Goal: Transaction & Acquisition: Purchase product/service

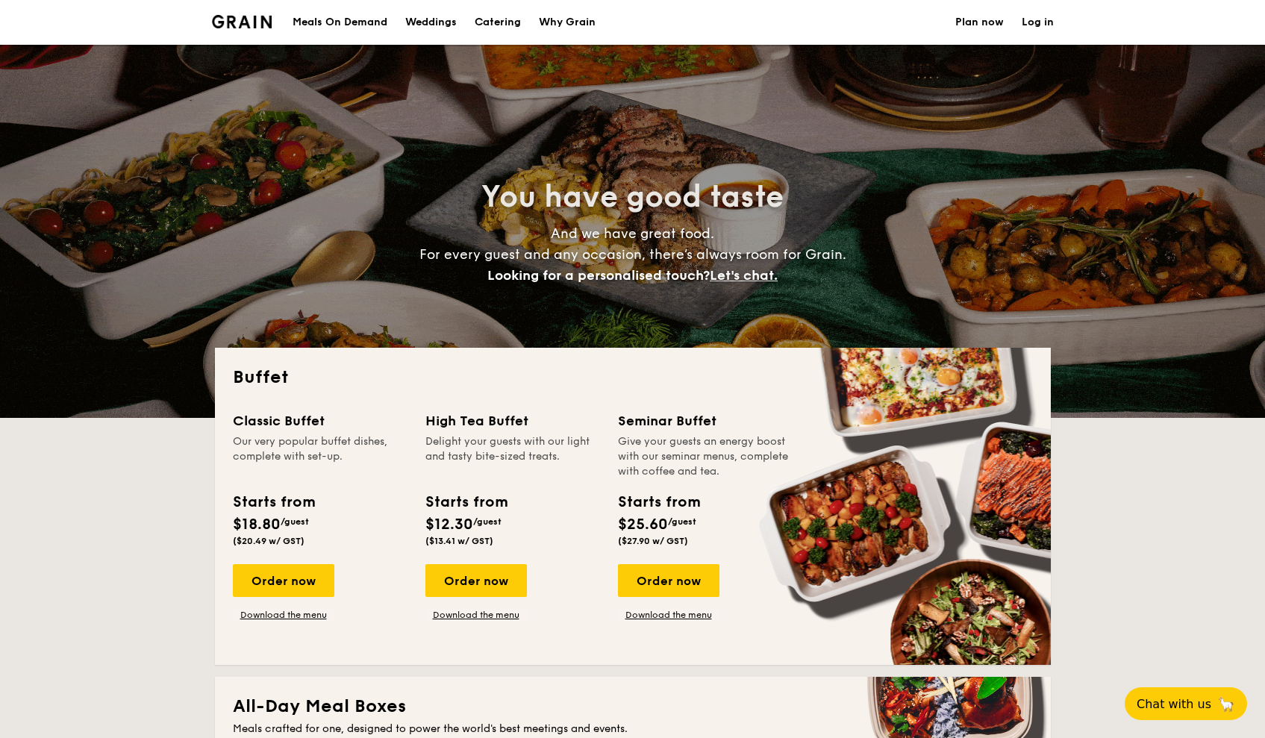
select select
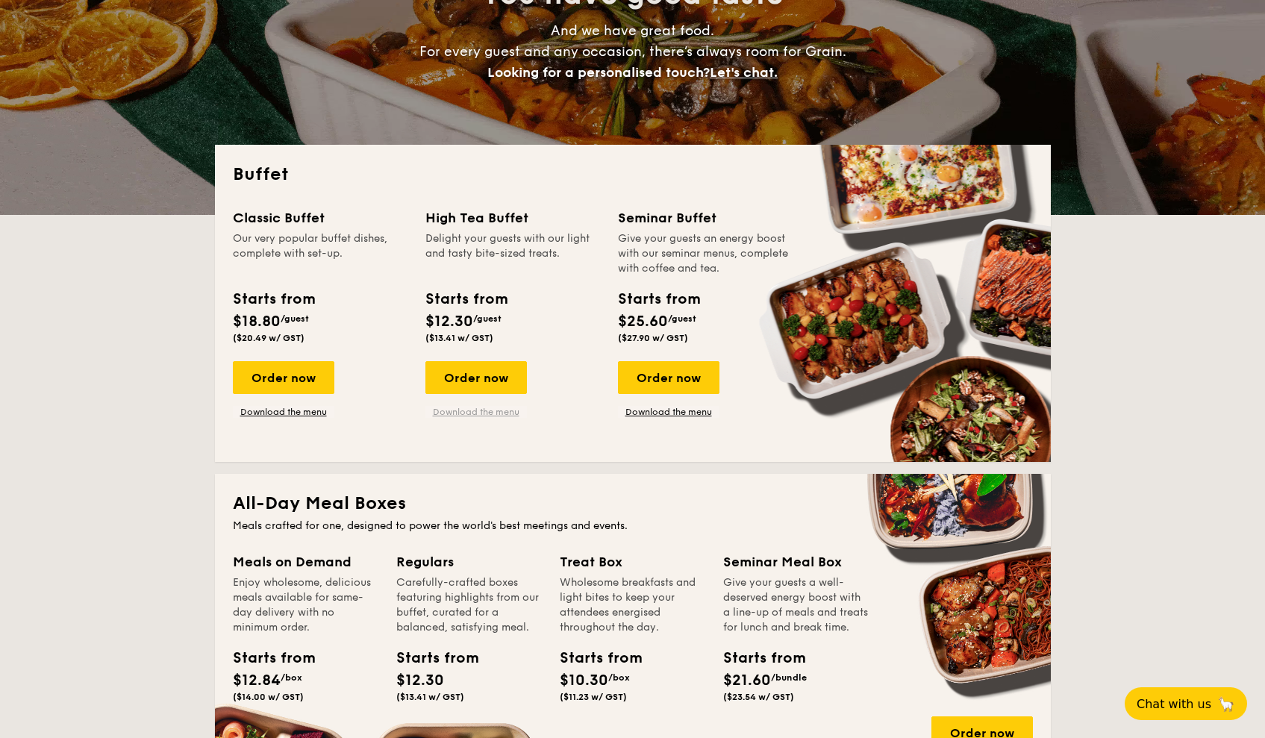
click at [501, 415] on link "Download the menu" at bounding box center [477, 412] width 102 height 12
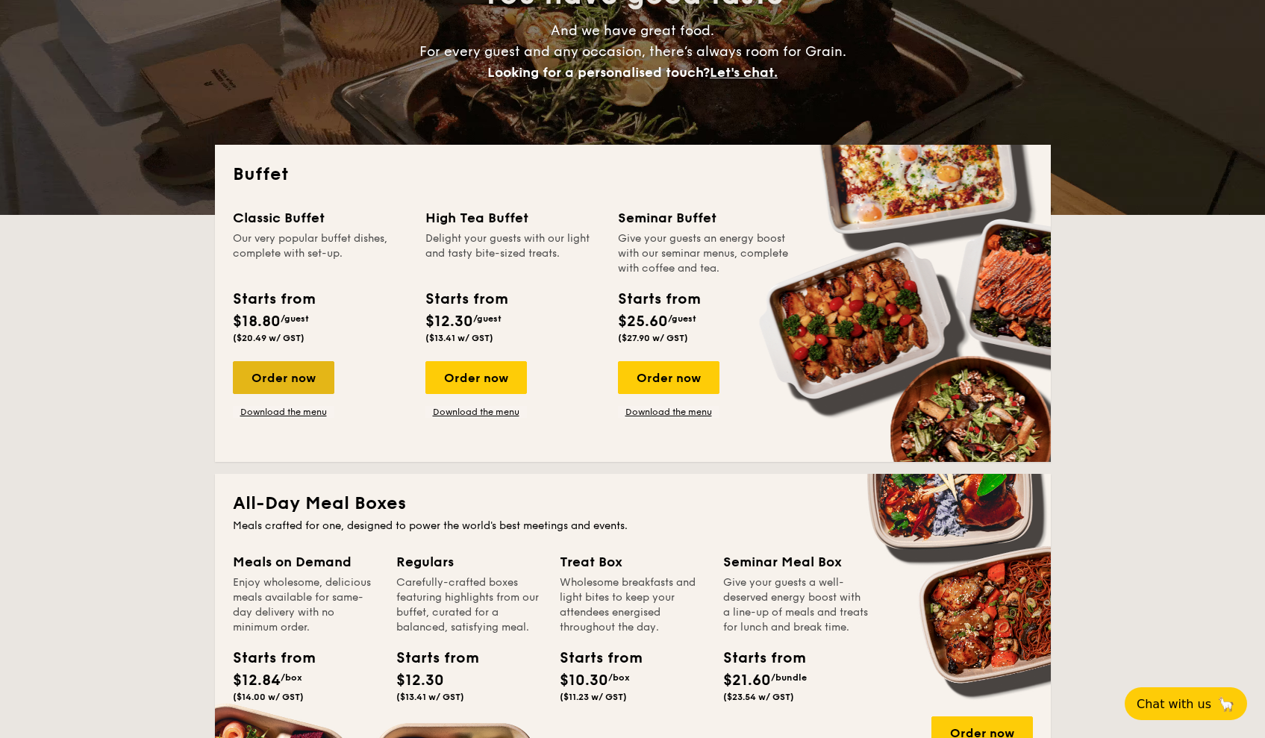
click at [308, 386] on div "Order now" at bounding box center [284, 377] width 102 height 33
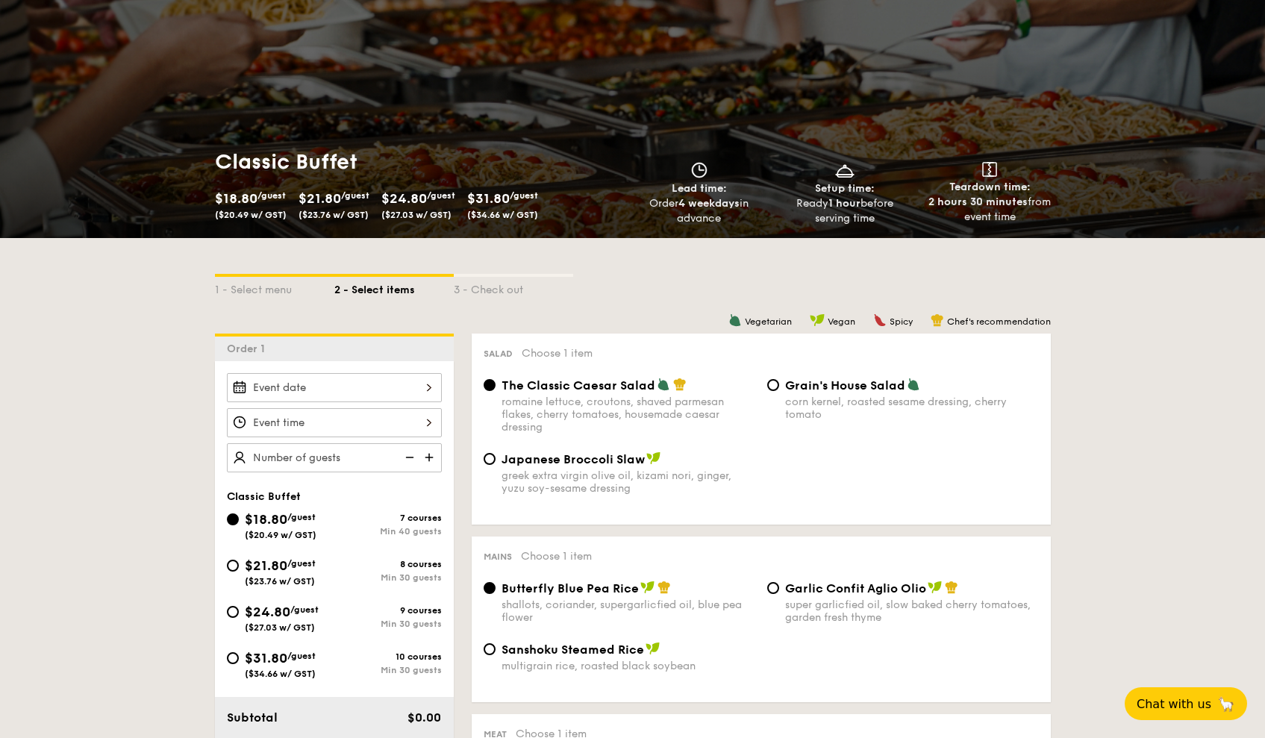
scroll to position [397, 0]
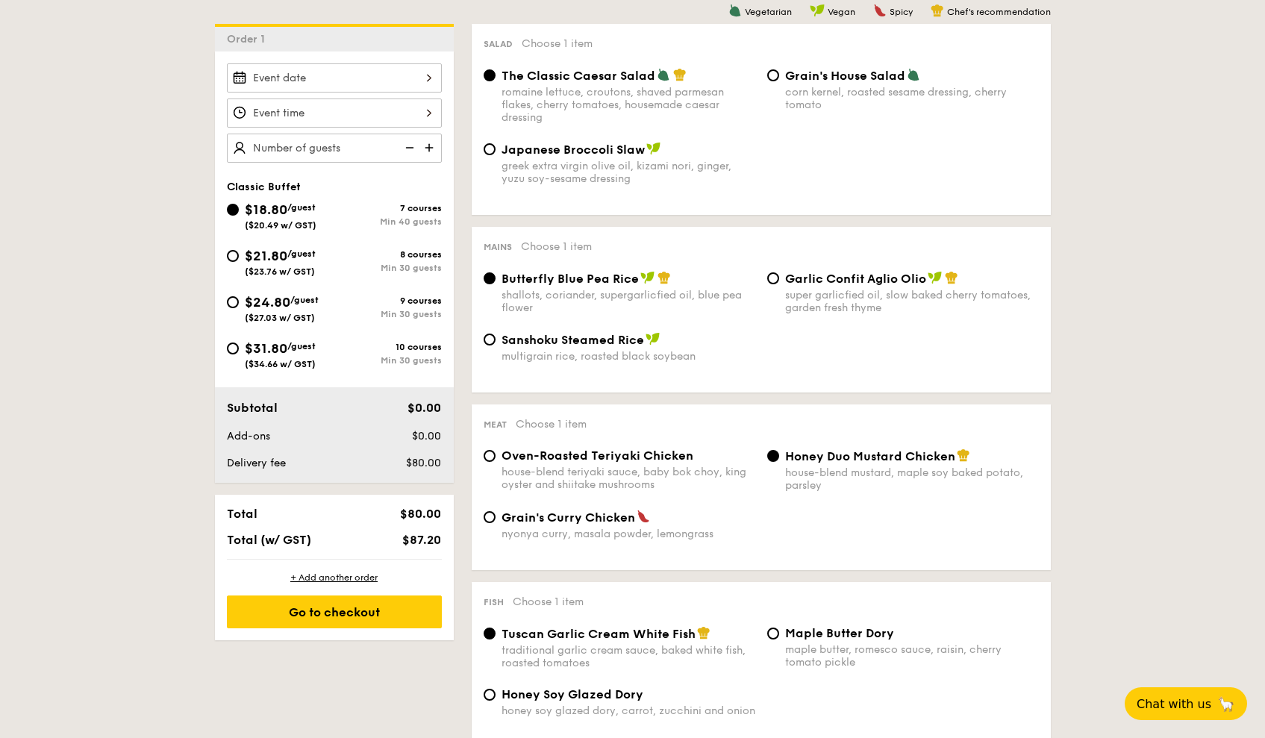
click at [236, 309] on div "$24.80 /guest ($27.03 w/ GST)" at bounding box center [281, 307] width 108 height 31
click at [236, 308] on input "$24.80 /guest ($27.03 w/ GST) 9 courses Min 30 guests" at bounding box center [233, 302] width 12 height 12
radio input "true"
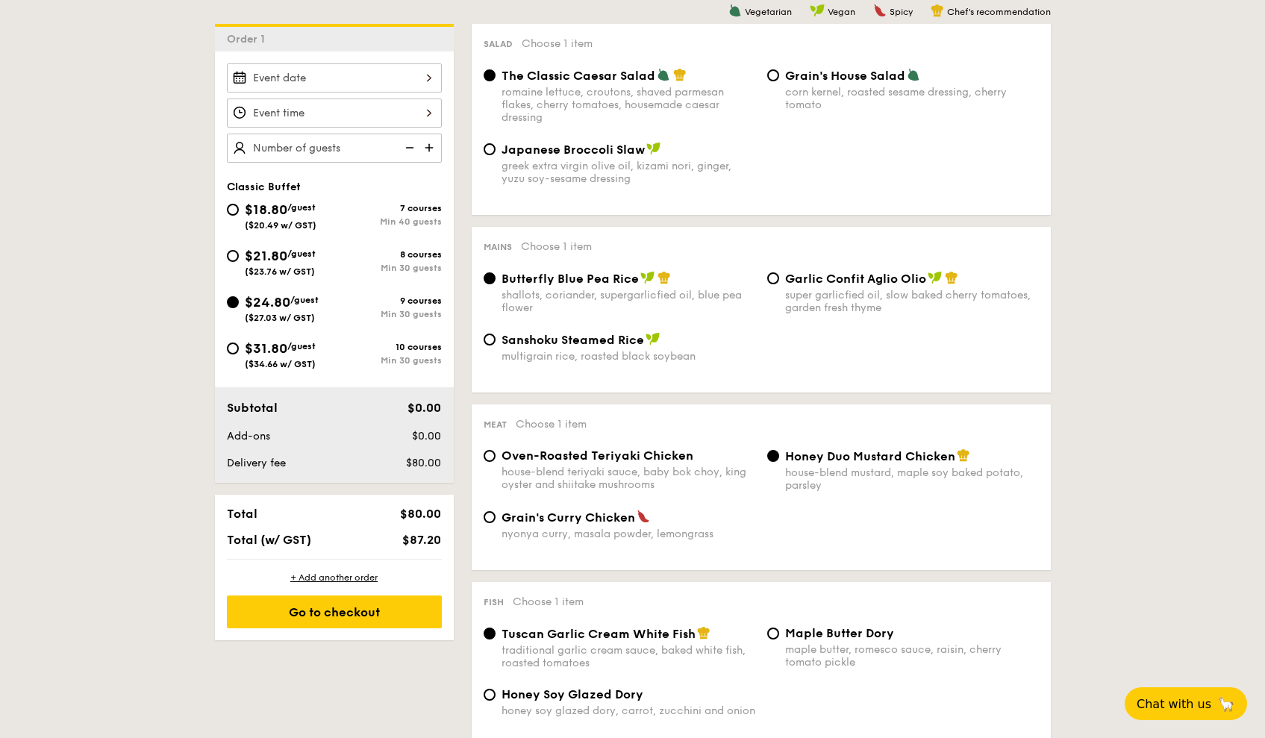
radio input "true"
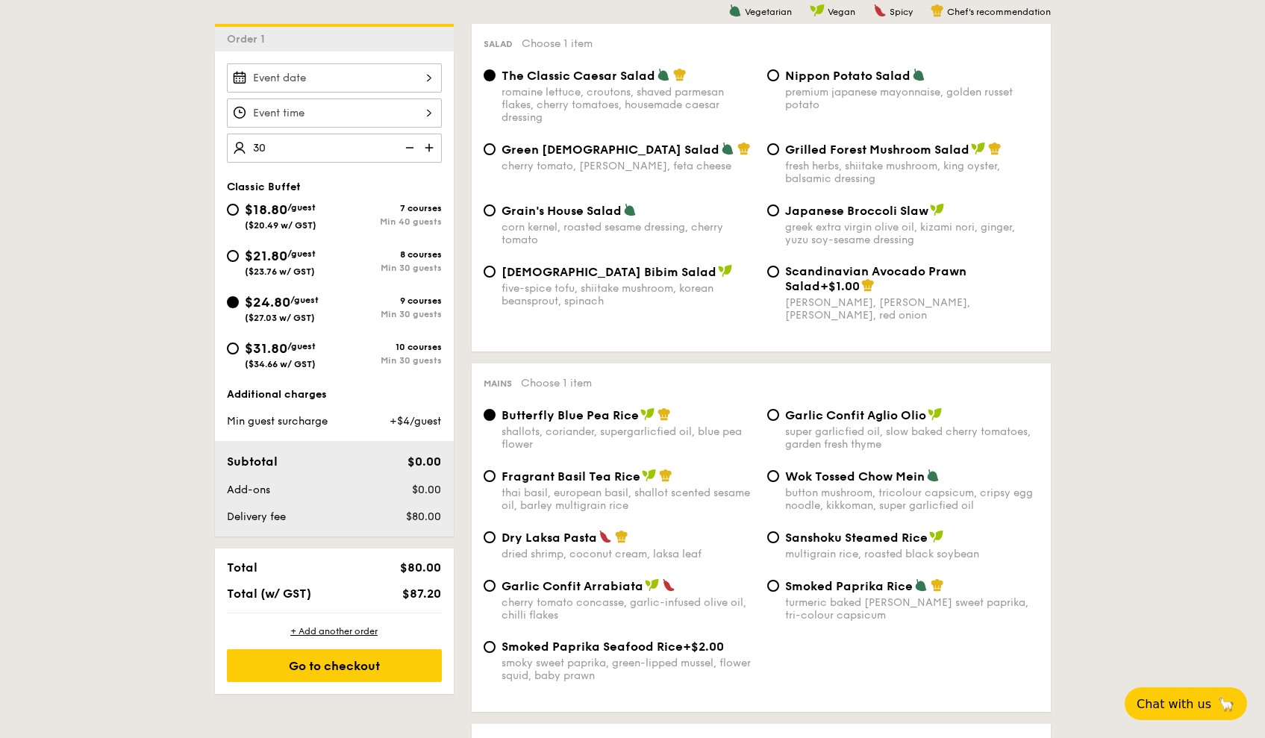
type input "30 guests"
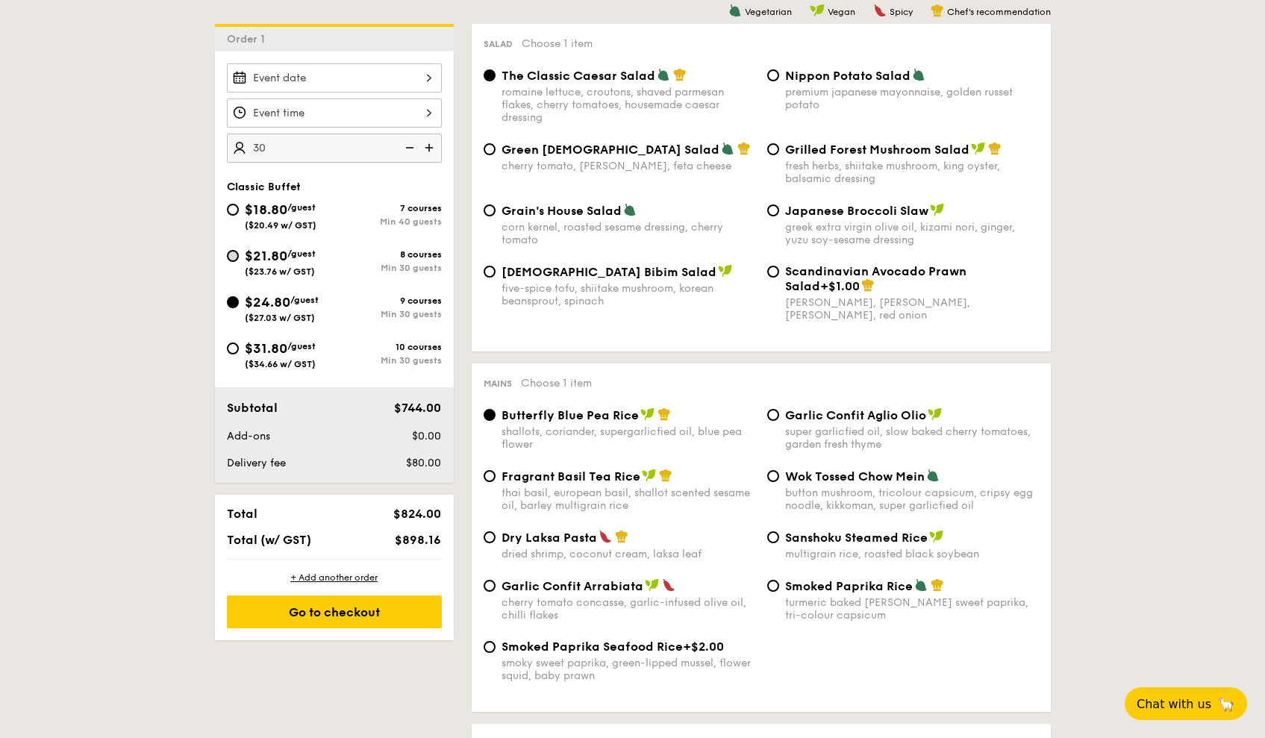
click at [236, 255] on input "$21.80 /guest ($23.76 w/ GST) 8 courses Min 30 guests" at bounding box center [233, 256] width 12 height 12
radio input "true"
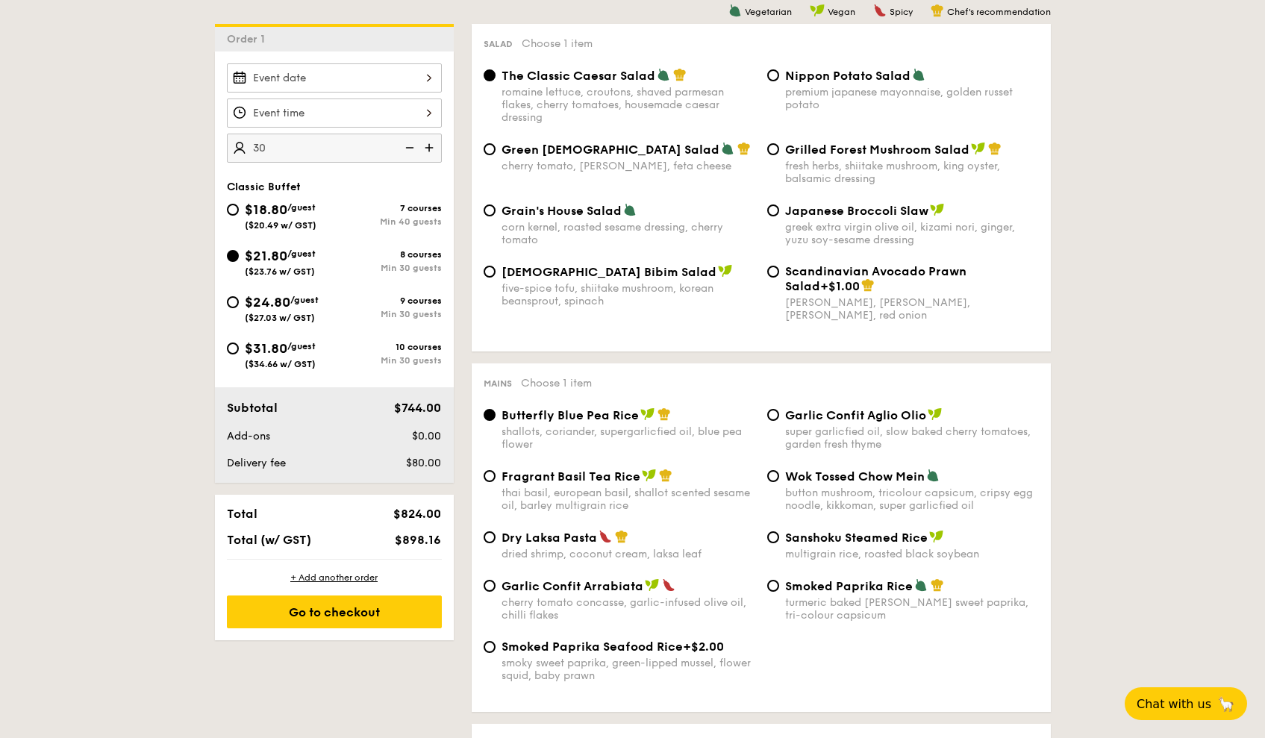
radio input "true"
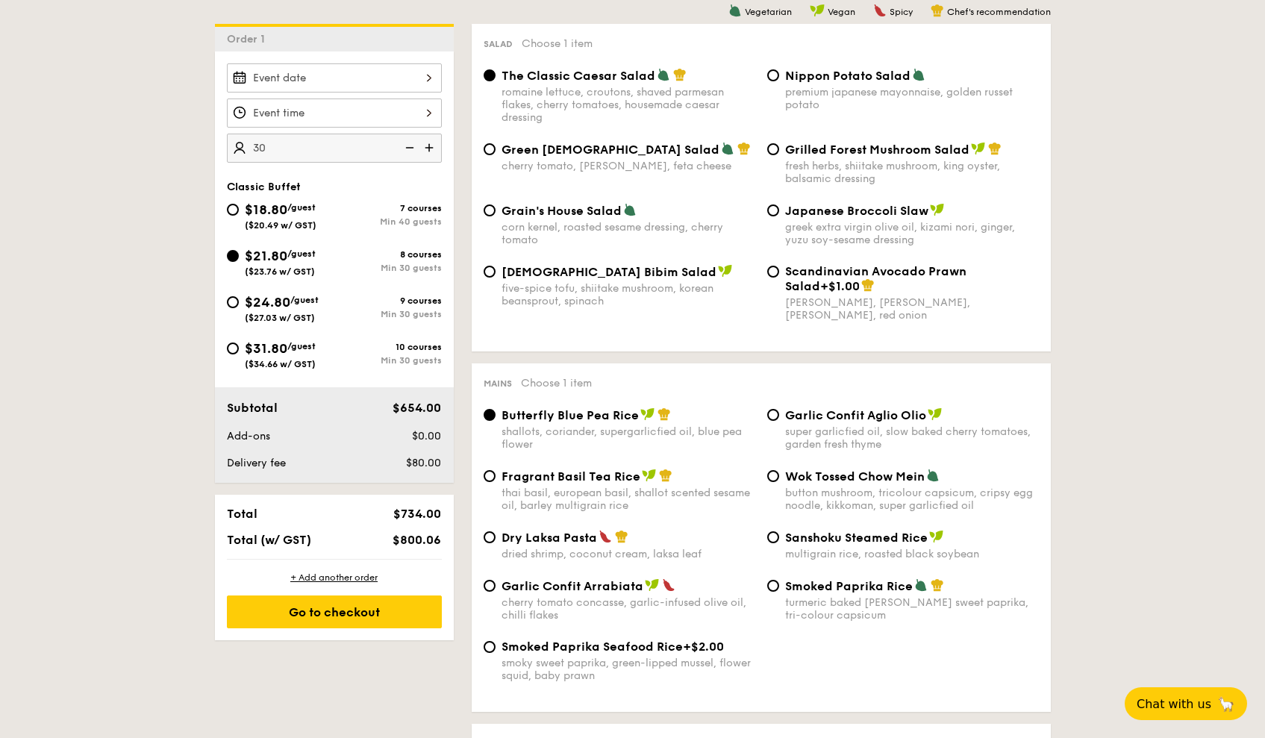
click at [238, 214] on div "$18.80 /guest ($20.49 w/ GST)" at bounding box center [281, 214] width 108 height 31
click at [238, 214] on input "$18.80 /guest ($20.49 w/ GST) 7 courses Min 40 guests" at bounding box center [233, 210] width 12 height 12
radio input "true"
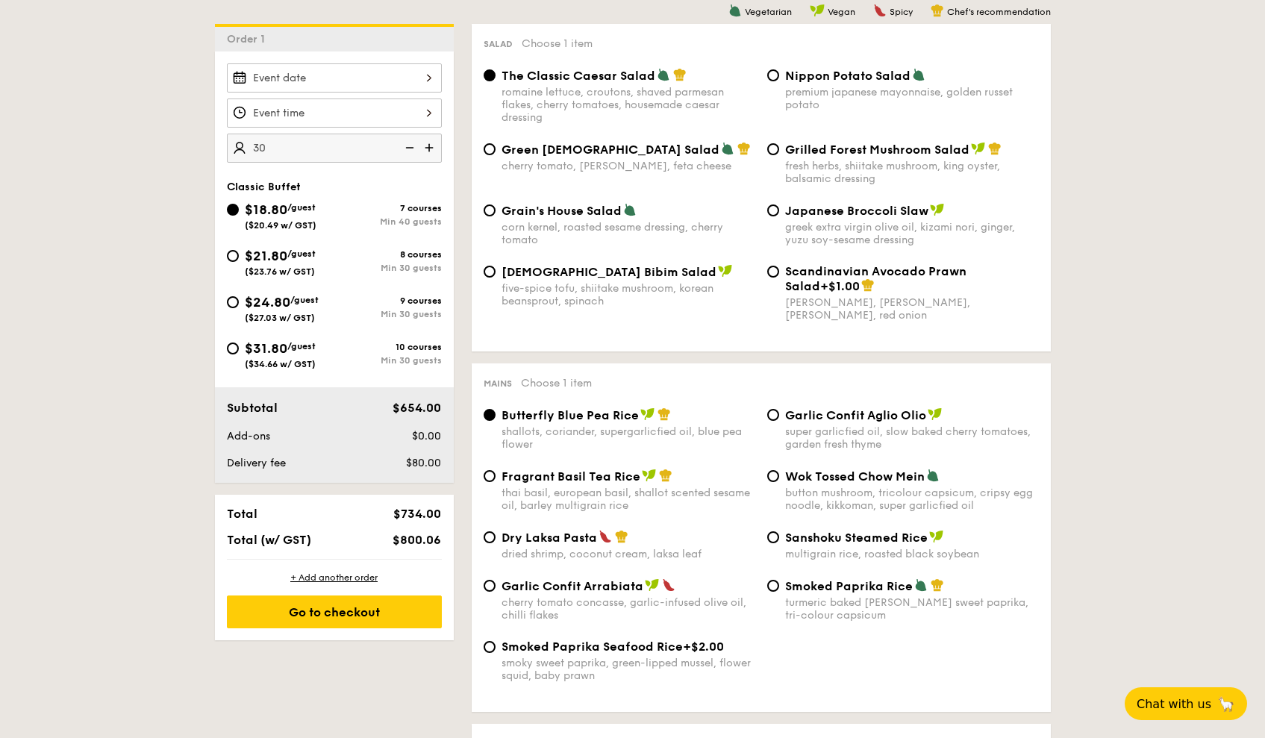
radio input "true"
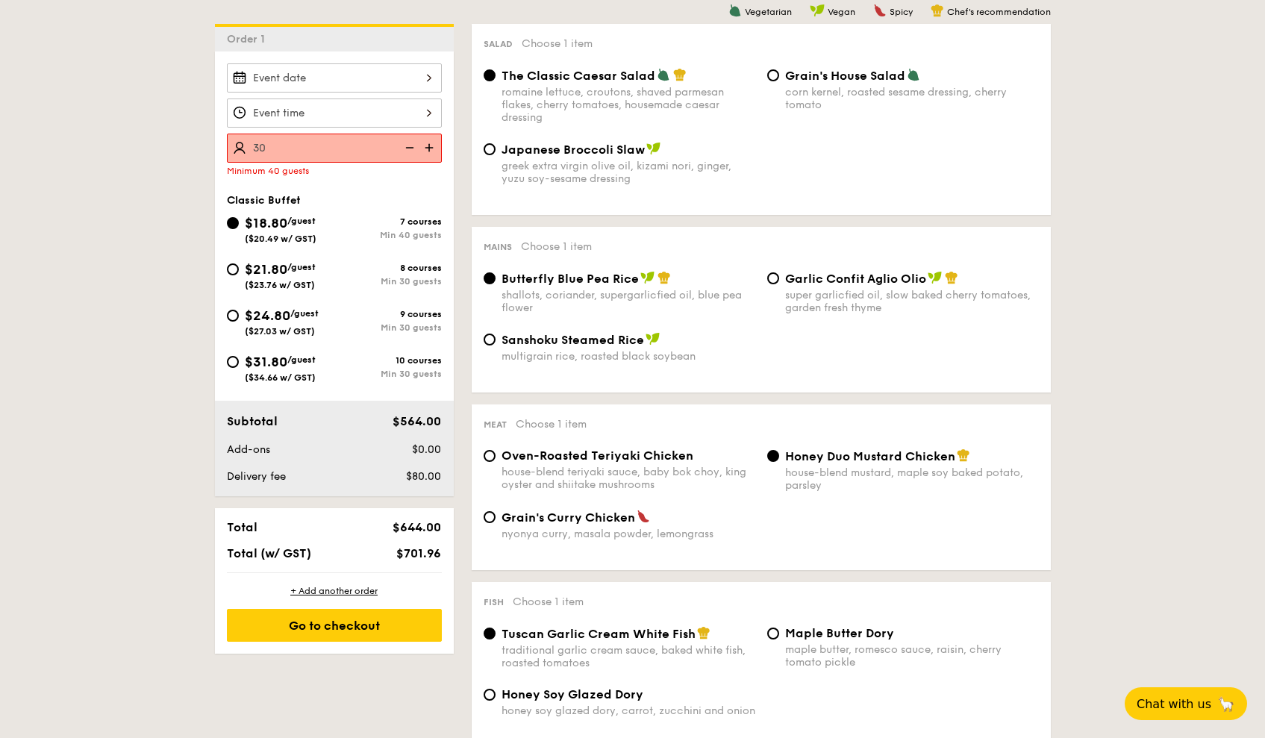
click at [240, 270] on div "$21.80 /guest ($23.76 w/ GST)" at bounding box center [281, 274] width 108 height 31
click at [239, 270] on input "$21.80 /guest ($23.76 w/ GST) 8 courses Min 30 guests" at bounding box center [233, 270] width 12 height 12
radio input "true"
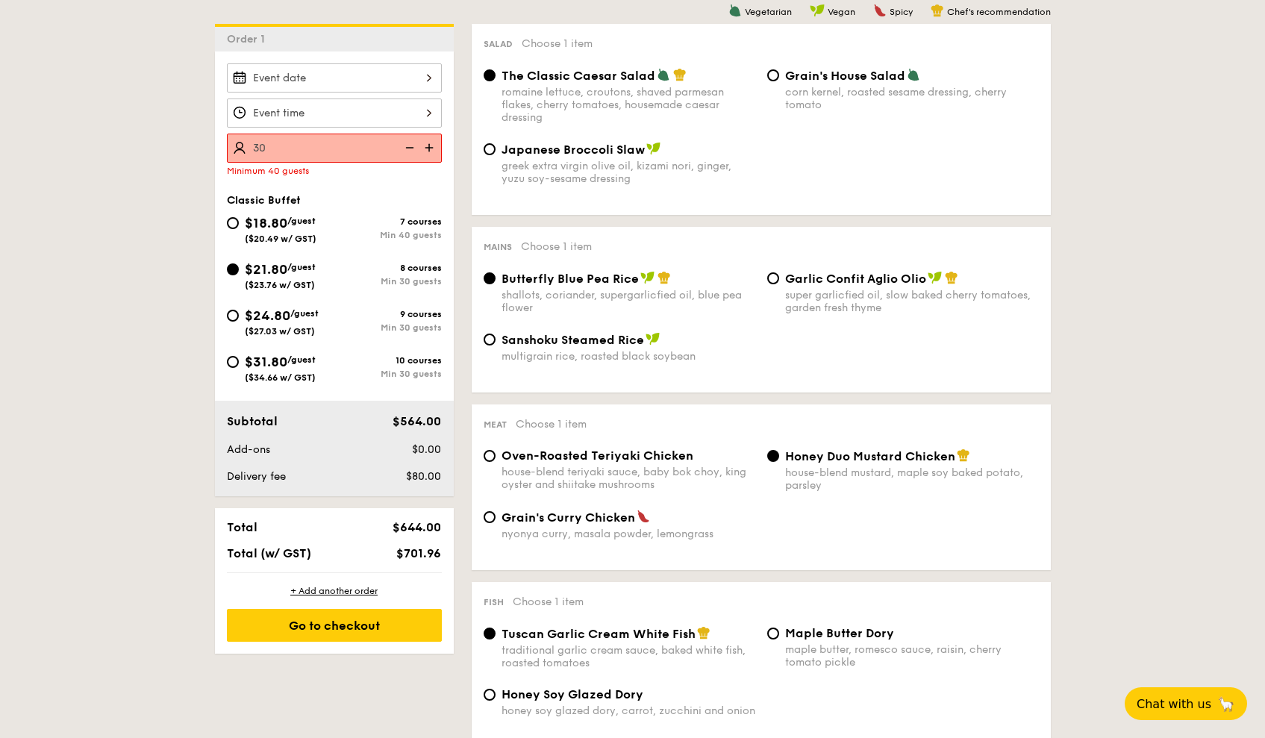
radio input "true"
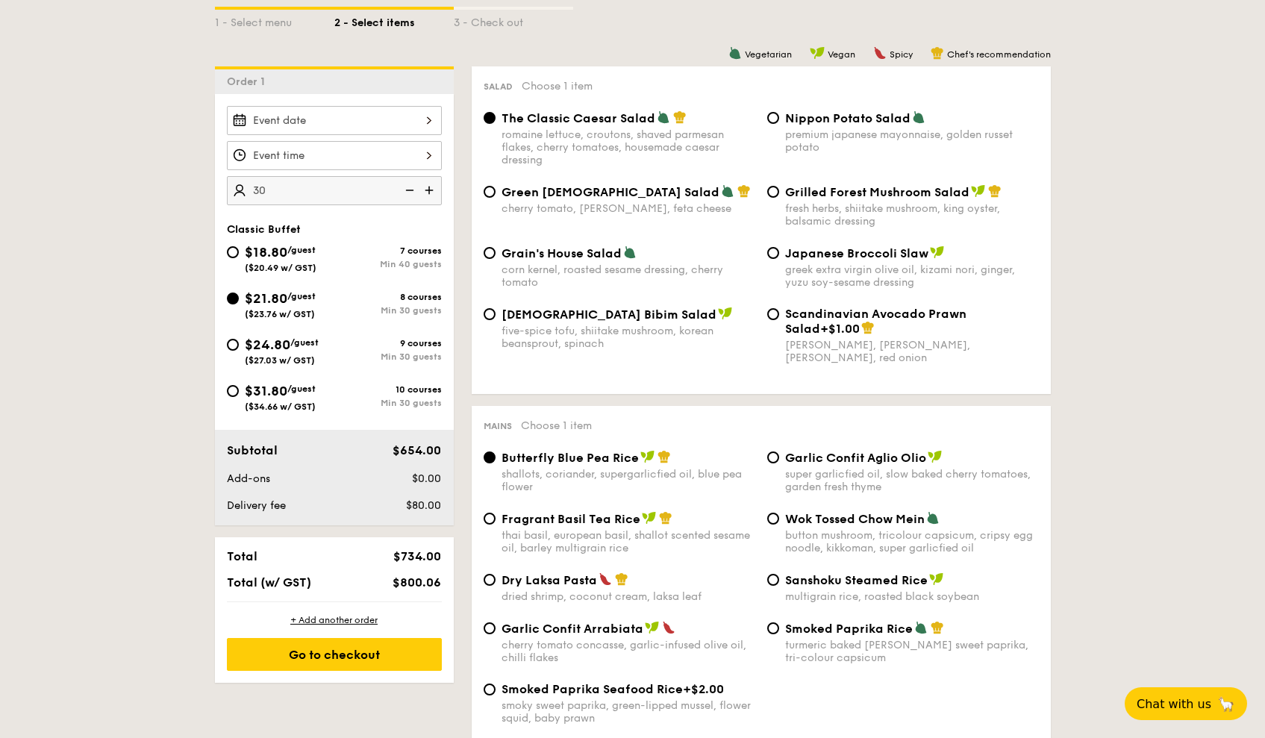
scroll to position [320, 0]
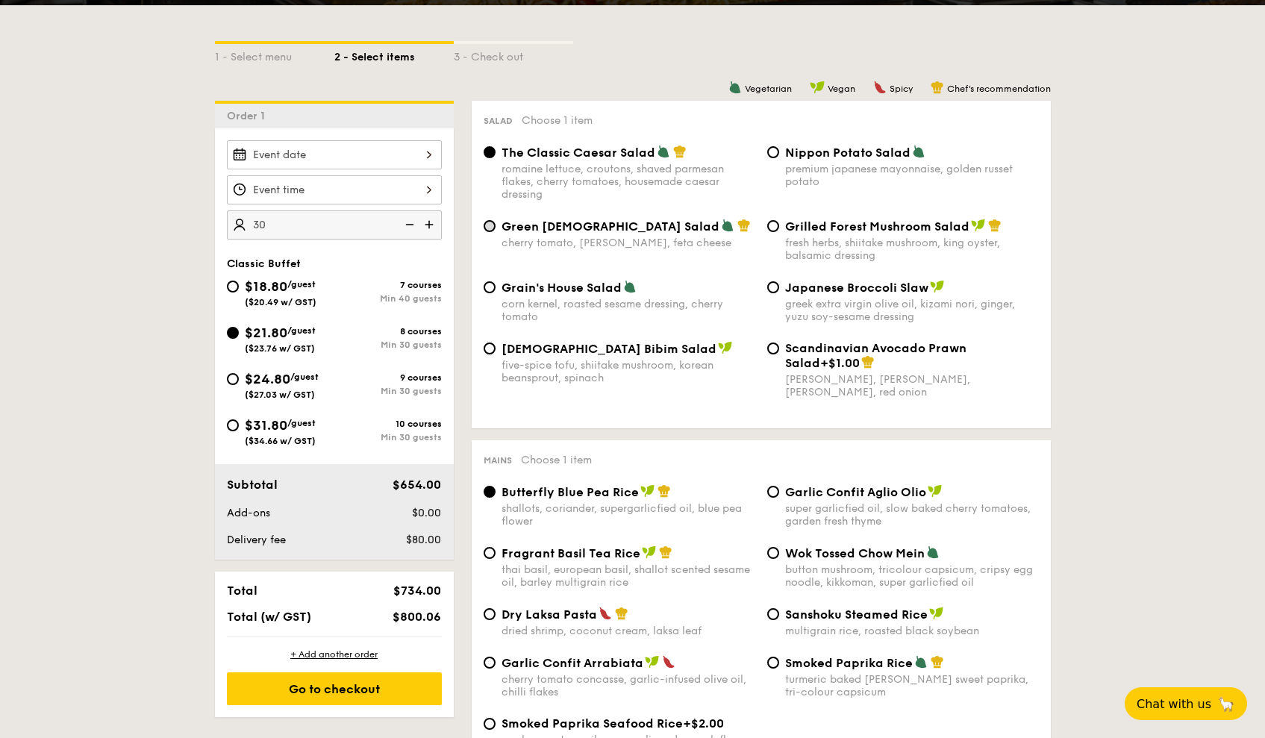
click at [490, 224] on input "Green Goddess Salad cherry tomato, [PERSON_NAME], feta cheese" at bounding box center [490, 226] width 12 height 12
radio input "true"
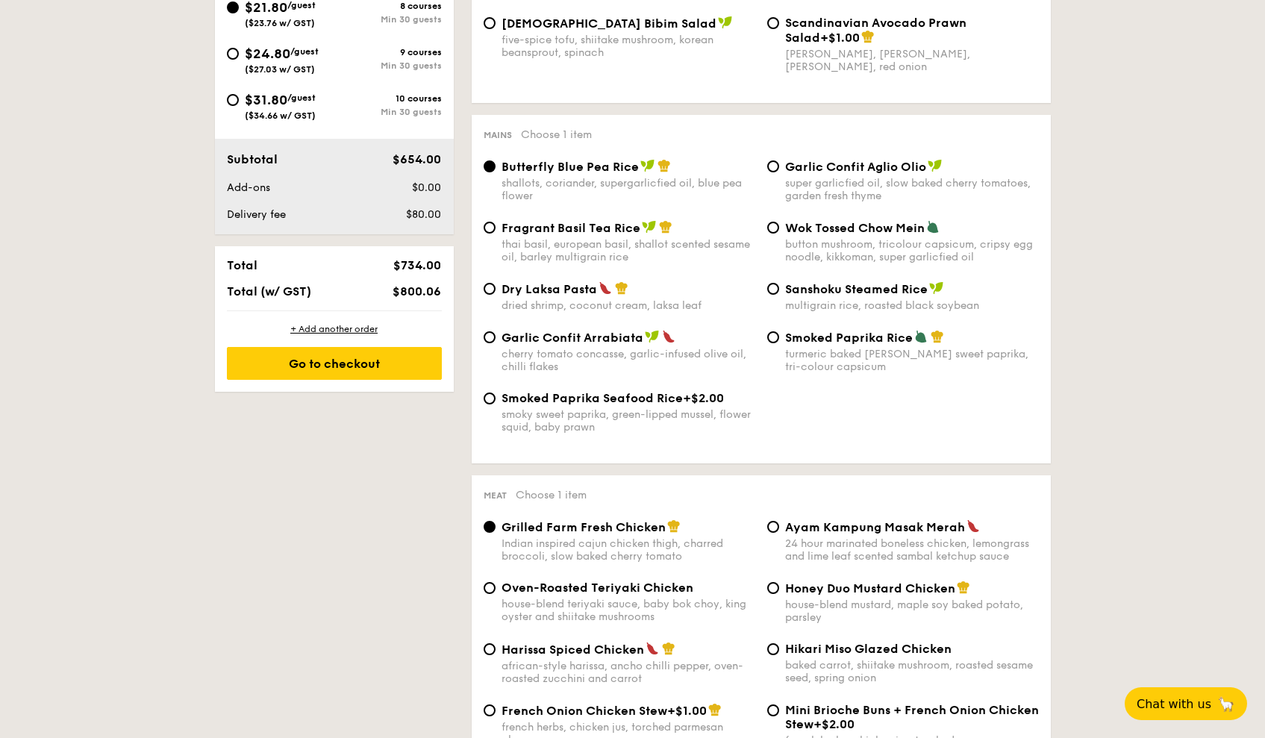
scroll to position [933, 0]
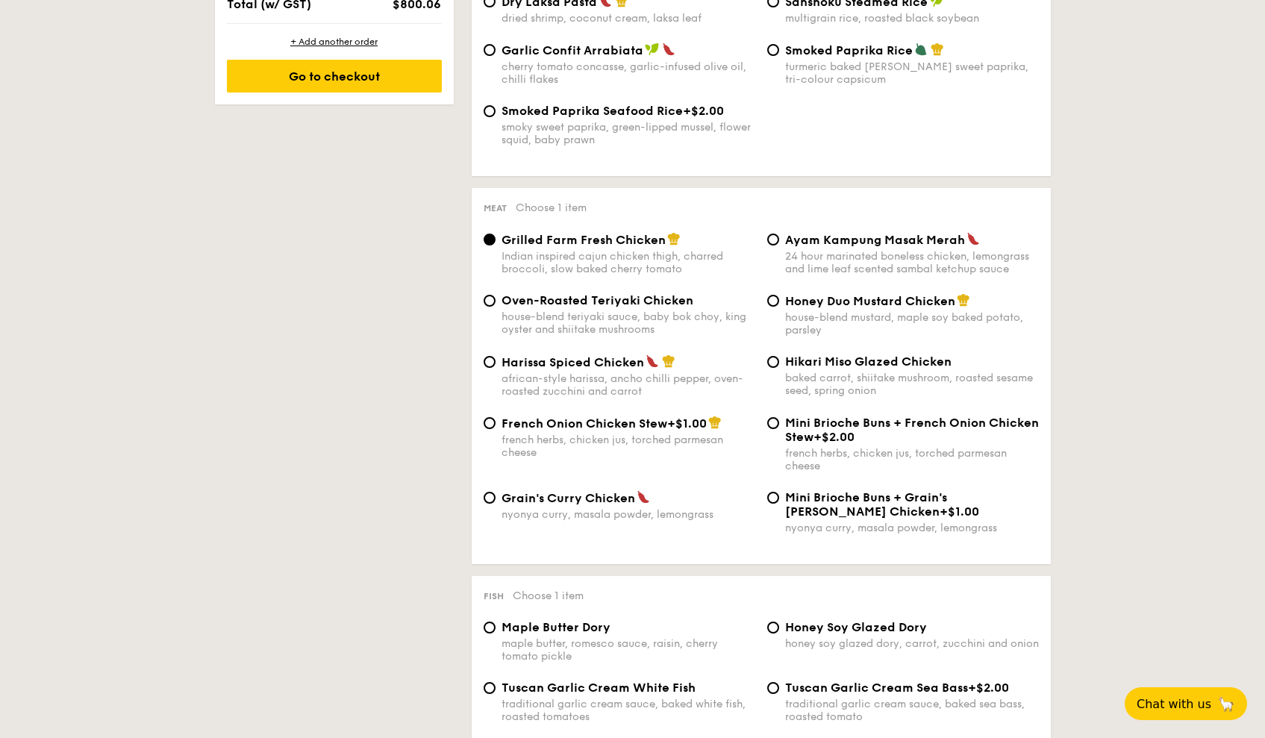
click at [490, 235] on input "Grilled Farm Fresh Chicken Indian inspired cajun chicken thigh, charred broccol…" at bounding box center [490, 240] width 12 height 12
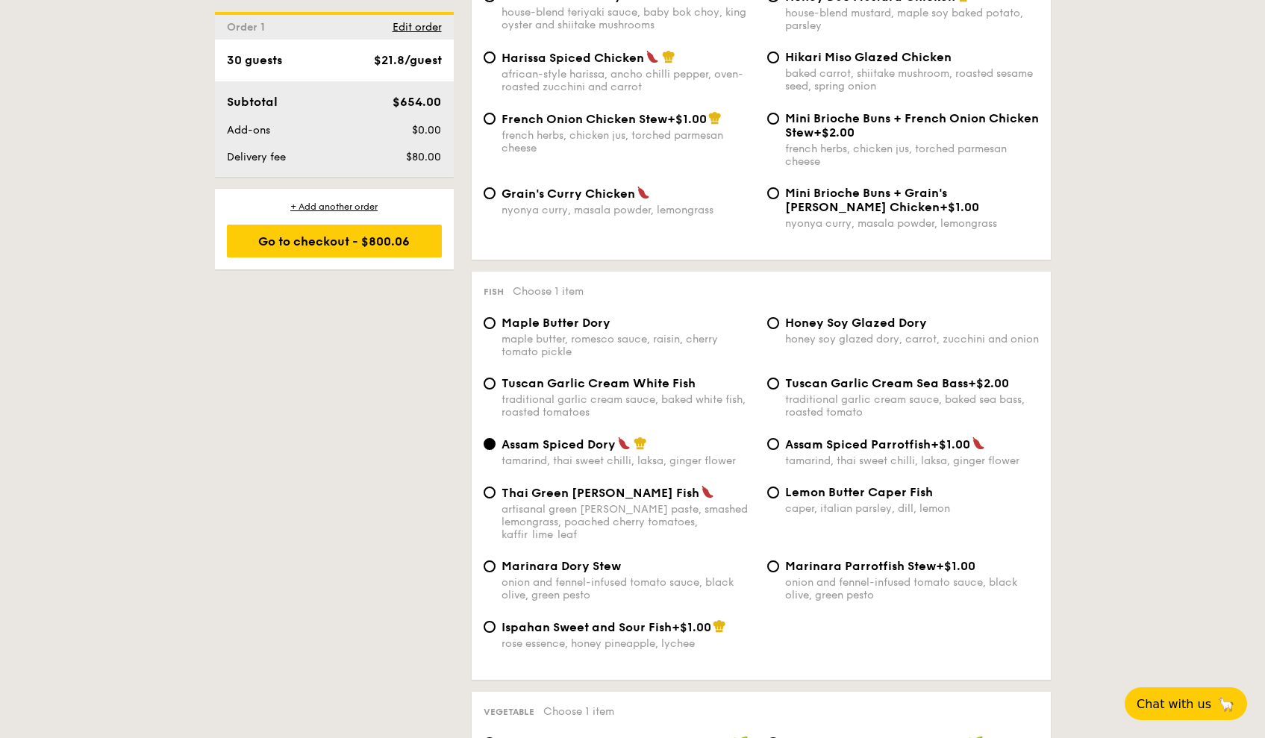
scroll to position [1282, 0]
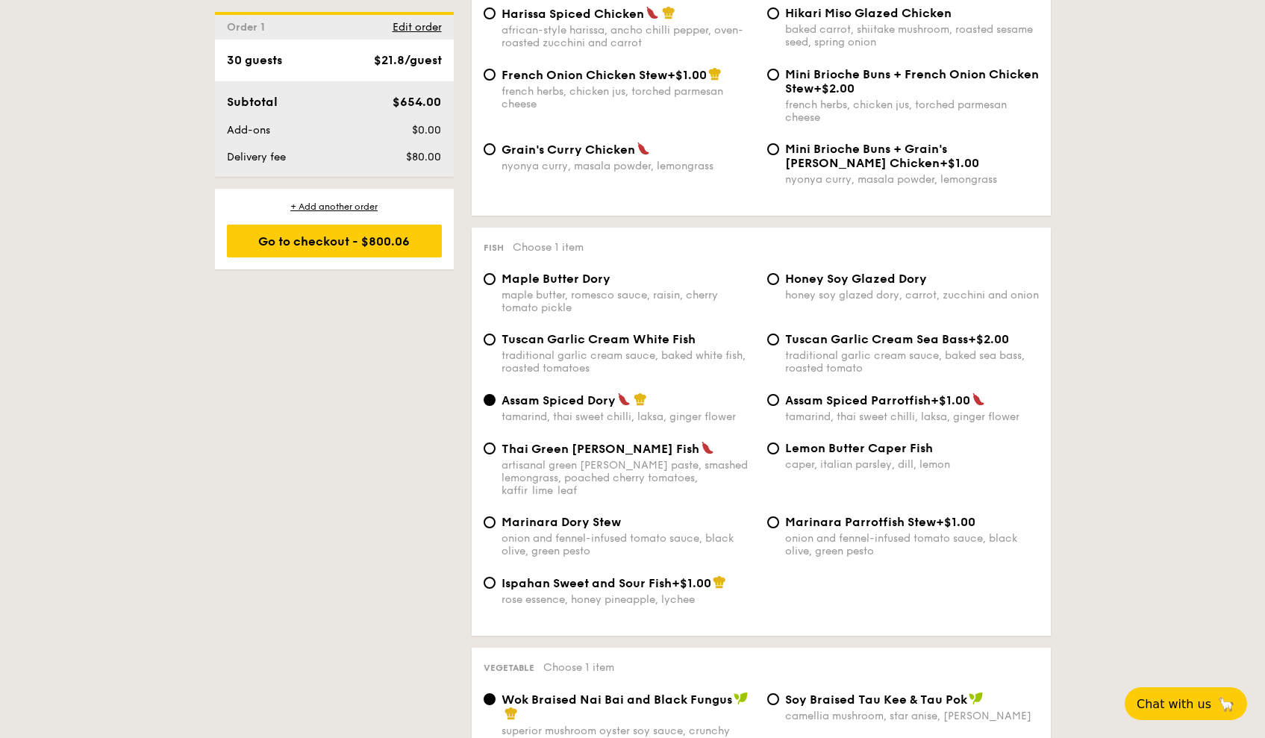
click at [492, 239] on div "Fish Choose 1 item Maple Butter Dory maple butter, romesco sauce, raisin, cherr…" at bounding box center [761, 432] width 579 height 408
click at [492, 251] on span "Fish" at bounding box center [494, 248] width 20 height 10
click at [492, 266] on div "Fish Choose 1 item Maple Butter Dory maple butter, romesco sauce, raisin, cherr…" at bounding box center [761, 432] width 579 height 408
click at [492, 268] on div "Fish Choose 1 item Maple Butter Dory maple butter, romesco sauce, raisin, cherr…" at bounding box center [761, 432] width 579 height 408
click at [493, 285] on div "Maple Butter Dory maple butter, romesco sauce, raisin, cherry tomato pickle" at bounding box center [620, 293] width 284 height 43
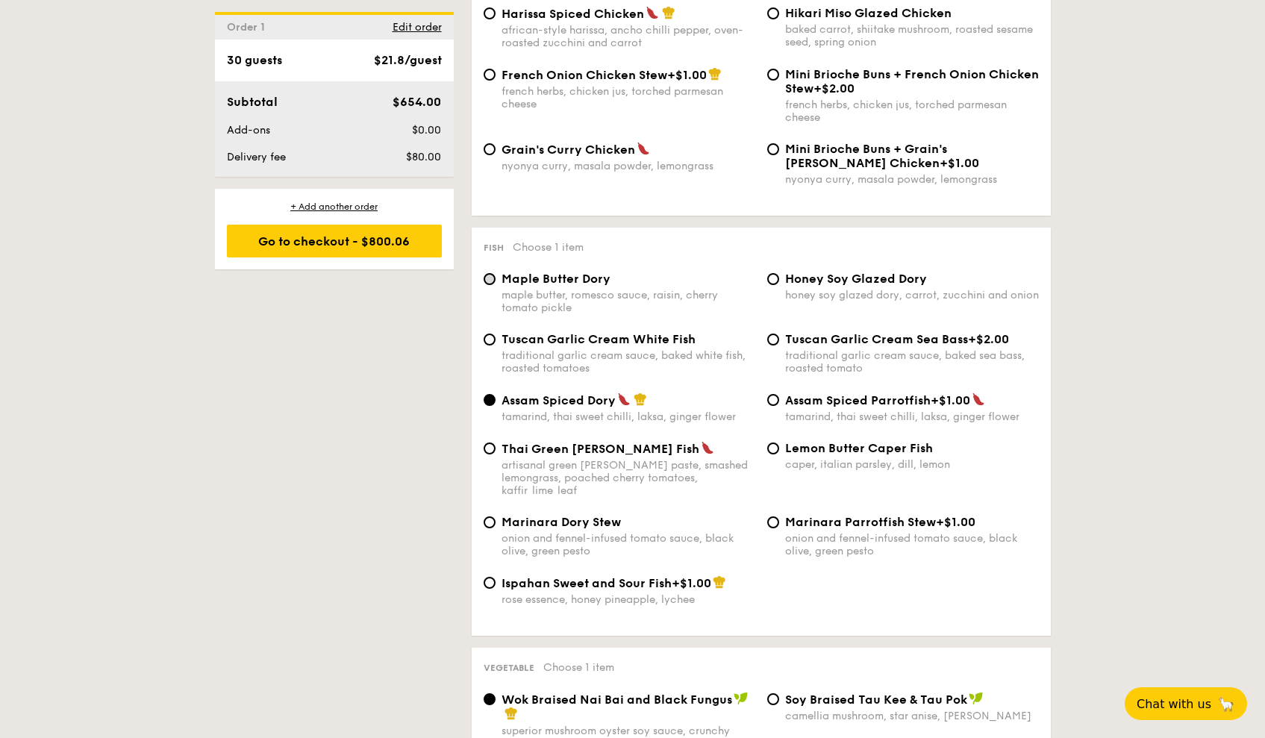
click at [493, 280] on input "Maple Butter Dory maple butter, romesco sauce, raisin, cherry tomato pickle" at bounding box center [490, 279] width 12 height 12
radio input "true"
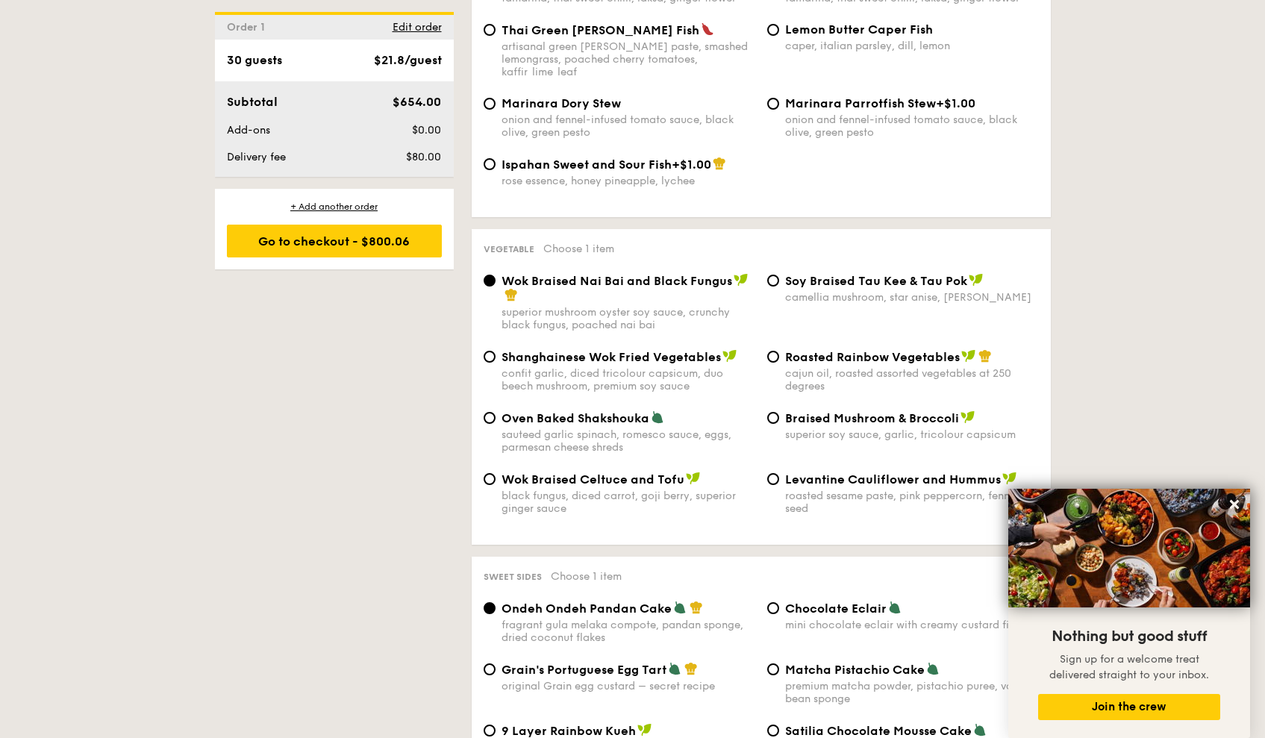
scroll to position [1704, 0]
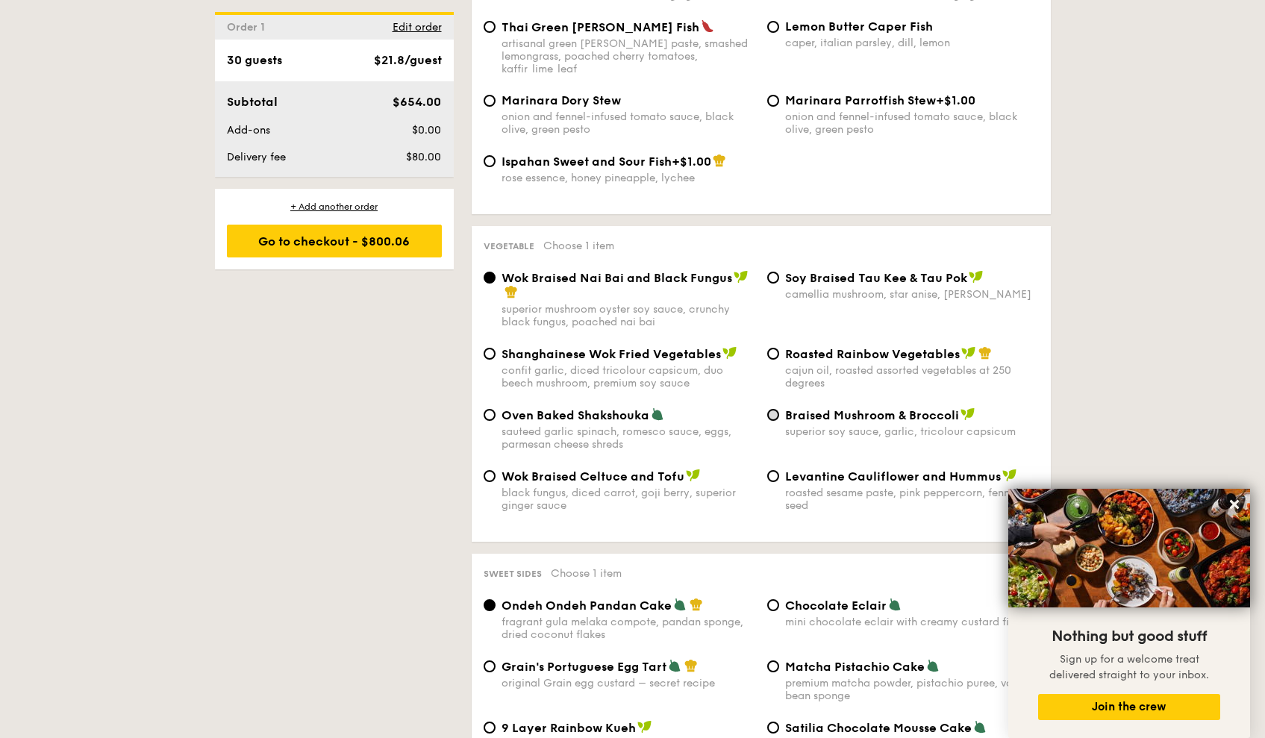
click at [775, 409] on input "Braised Mushroom & Broccoli superior soy sauce, garlic, tricolour capsicum" at bounding box center [773, 415] width 12 height 12
radio input "true"
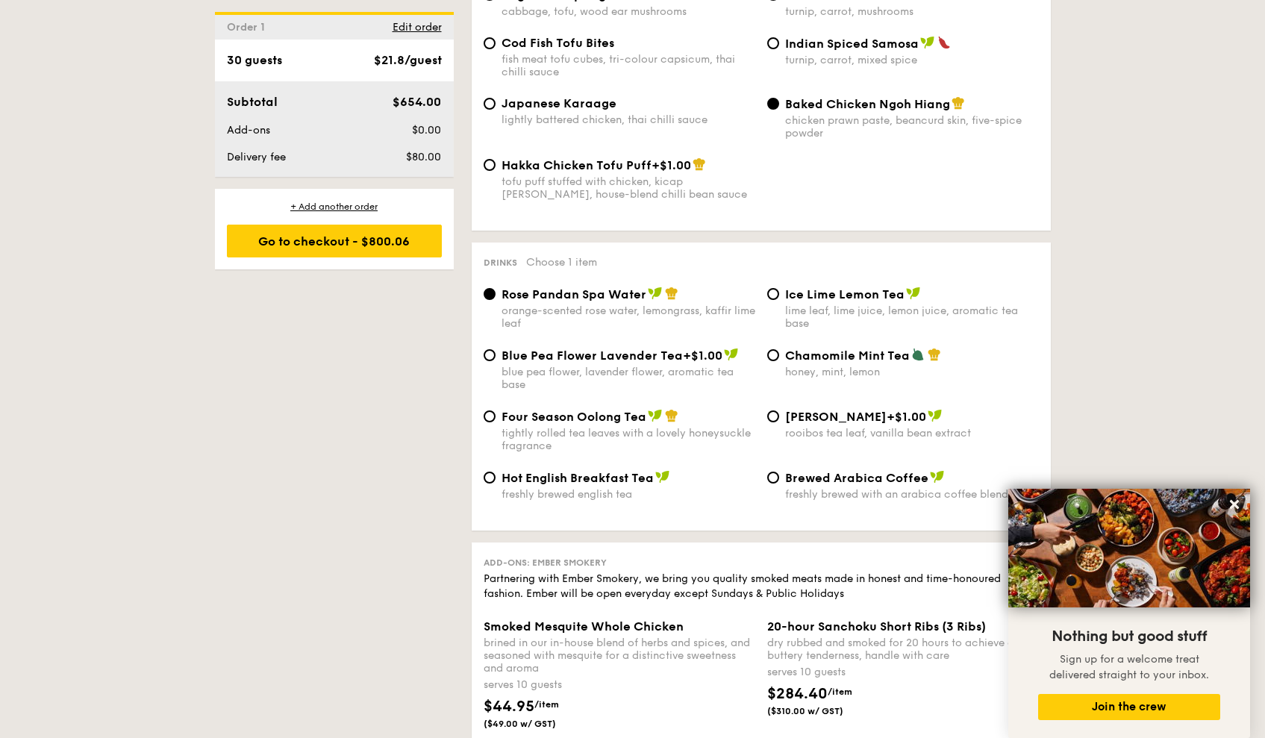
scroll to position [2365, 0]
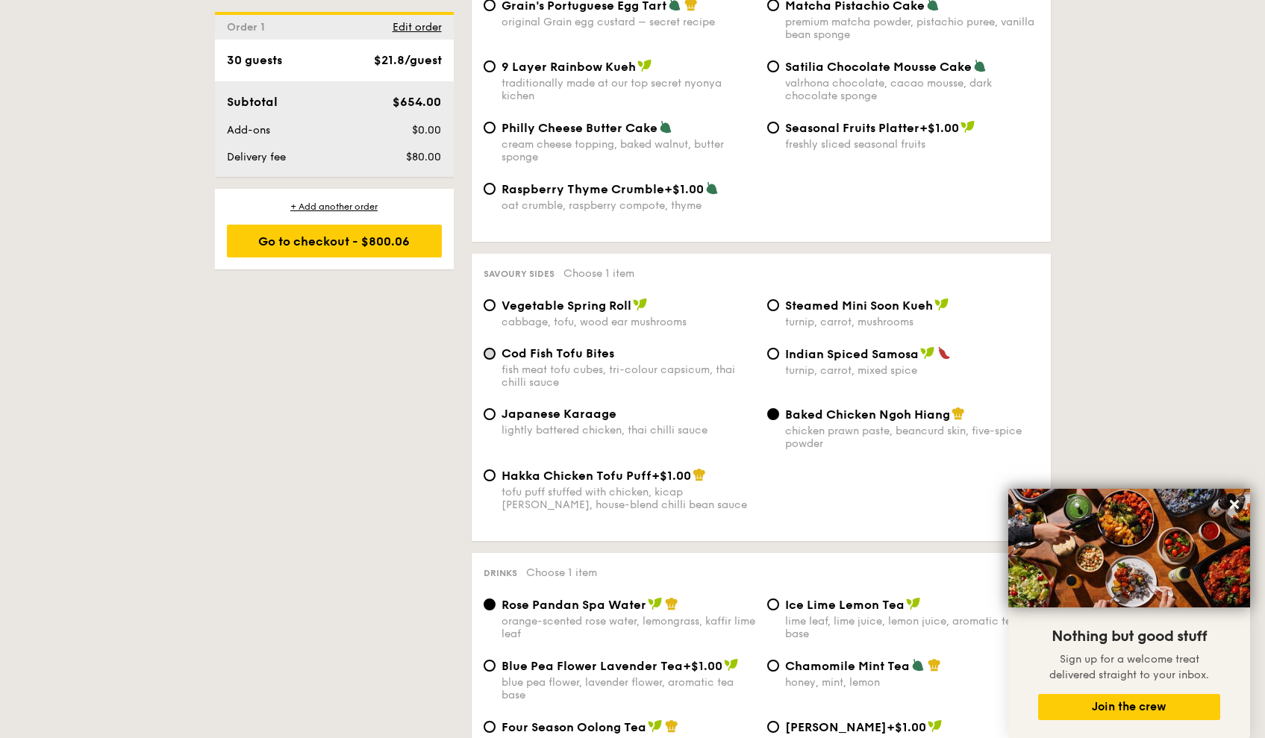
click at [487, 348] on input "Cod Fish Tofu Bites fish meat tofu cubes, tri-colour capsicum, thai chilli sauce" at bounding box center [490, 354] width 12 height 12
radio input "true"
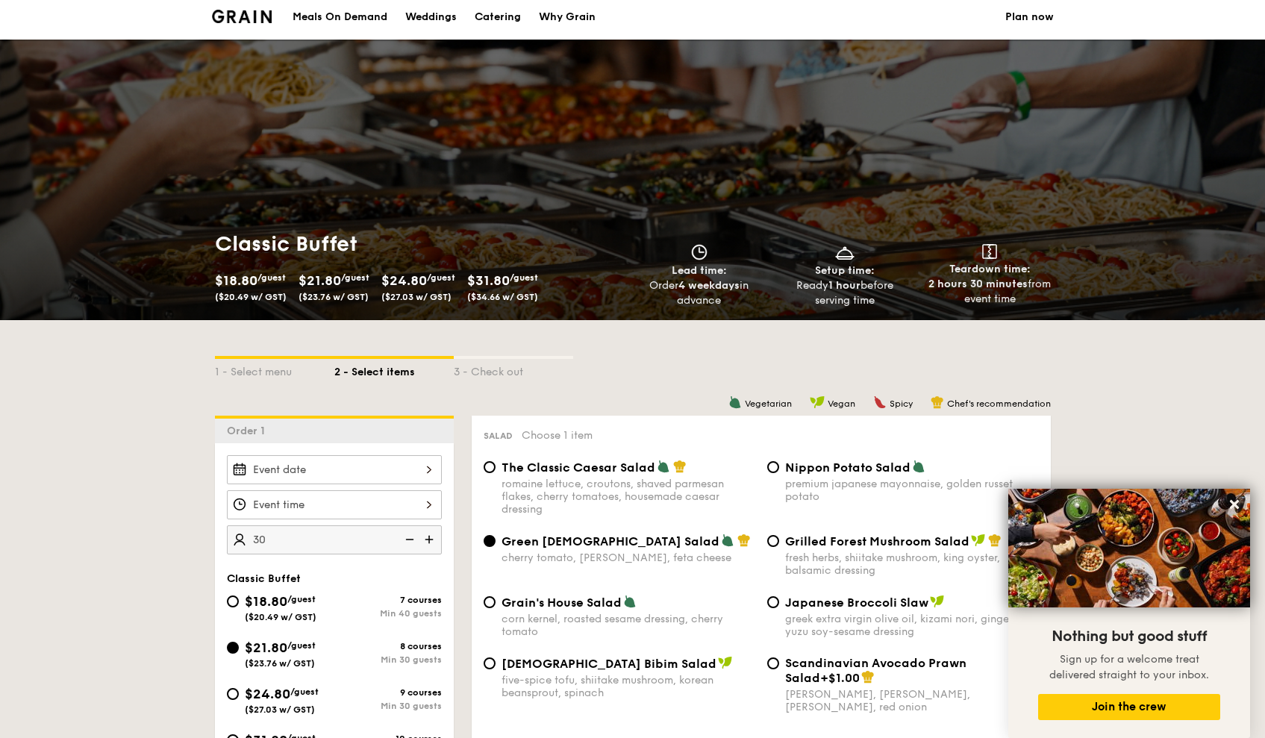
scroll to position [0, 0]
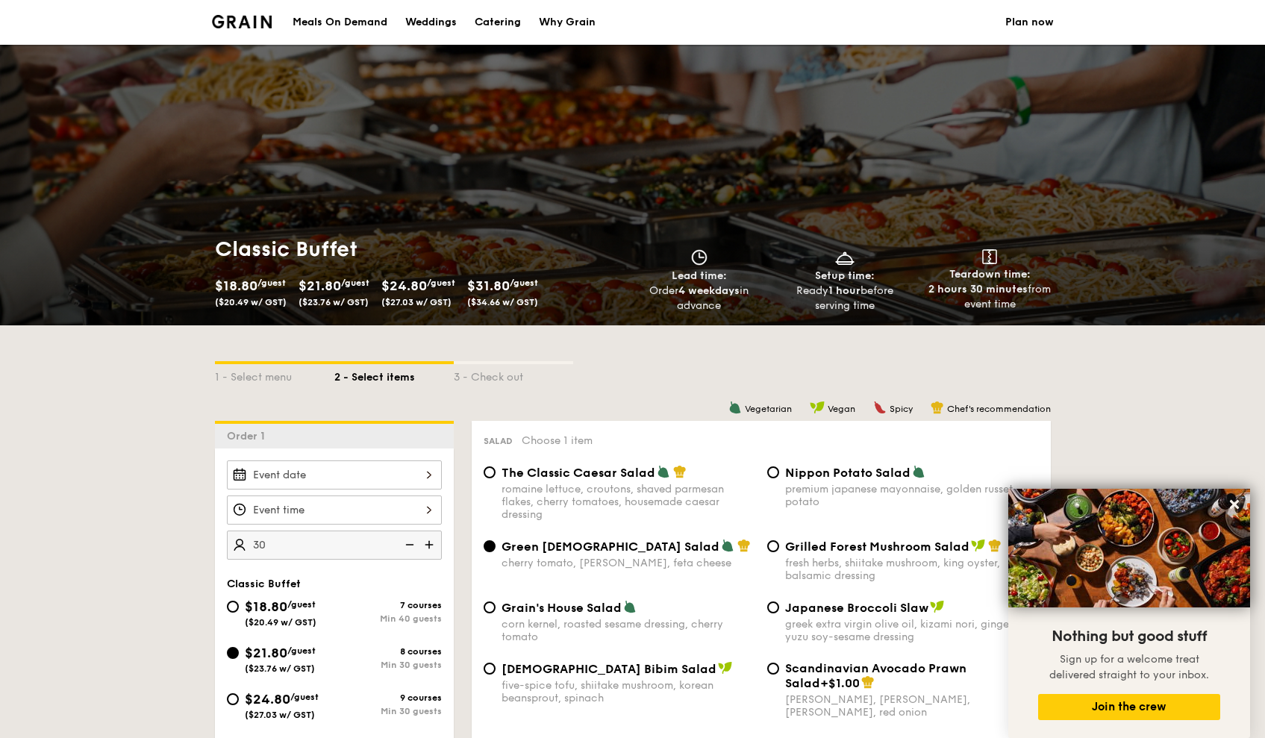
click at [511, 22] on div "Catering" at bounding box center [498, 22] width 46 height 45
select select
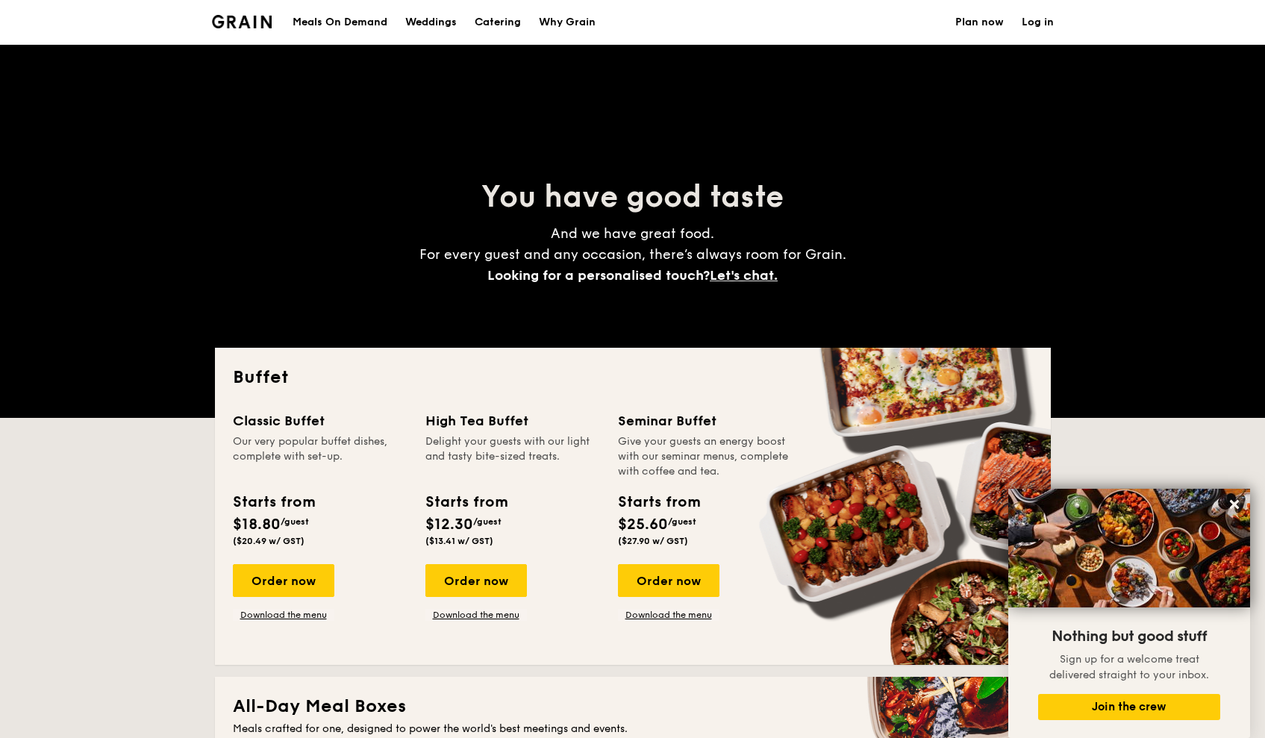
scroll to position [214, 0]
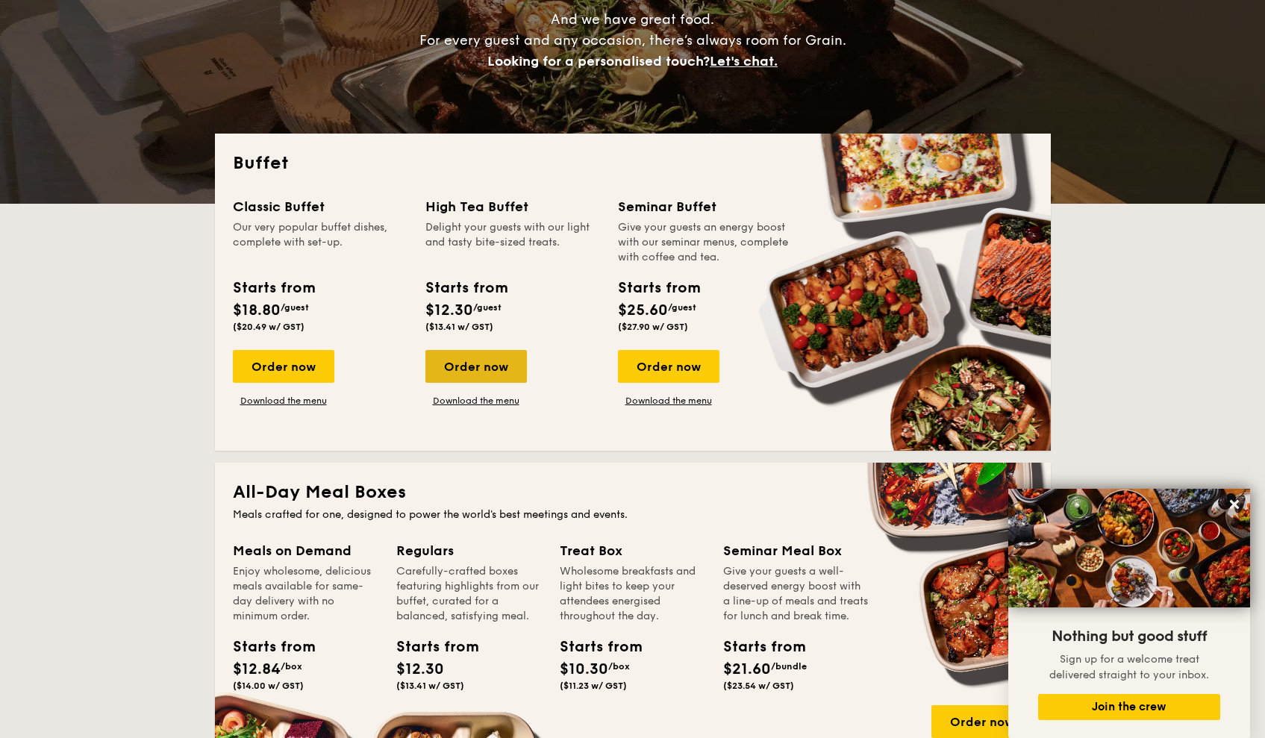
click at [482, 358] on div "Order now" at bounding box center [477, 366] width 102 height 33
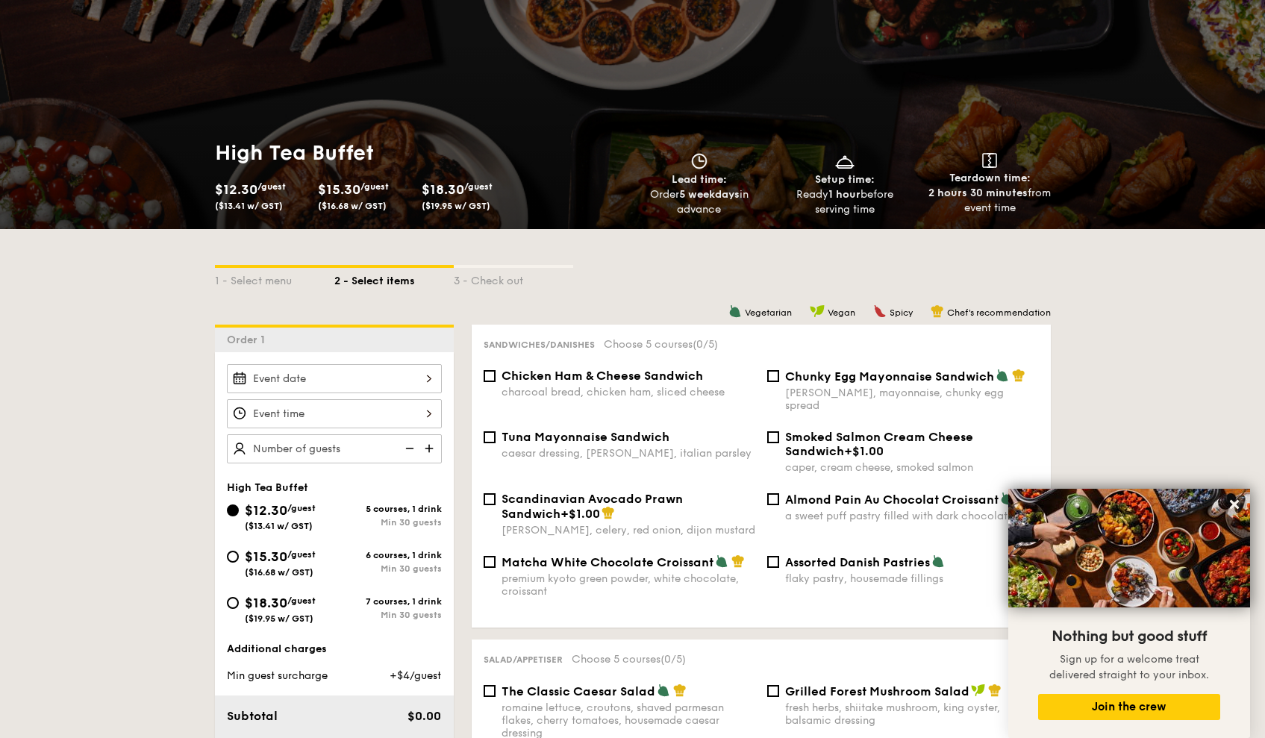
scroll to position [186, 0]
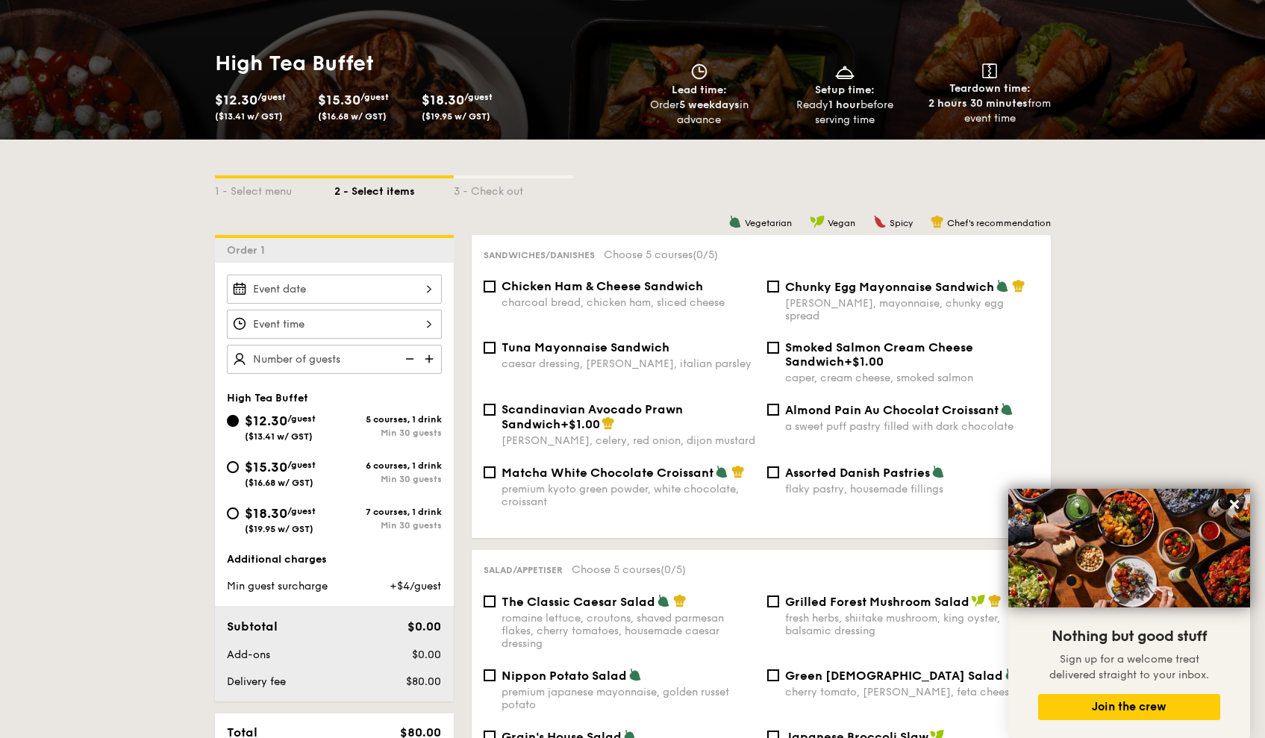
click at [240, 471] on div "$15.30 /guest ($16.68 w/ GST)" at bounding box center [281, 472] width 108 height 31
click at [239, 471] on input "$15.30 /guest ($16.68 w/ GST) 6 courses, 1 drink Min 30 guests" at bounding box center [233, 467] width 12 height 12
radio input "true"
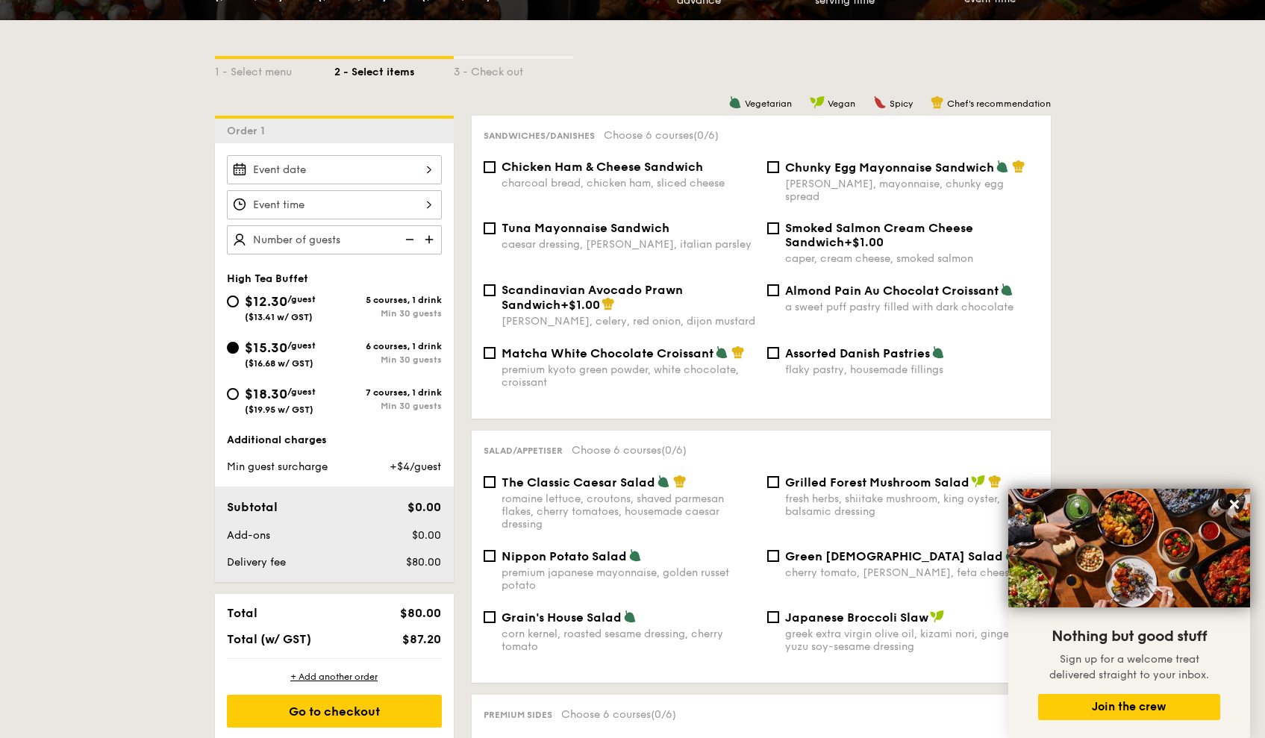
scroll to position [333, 0]
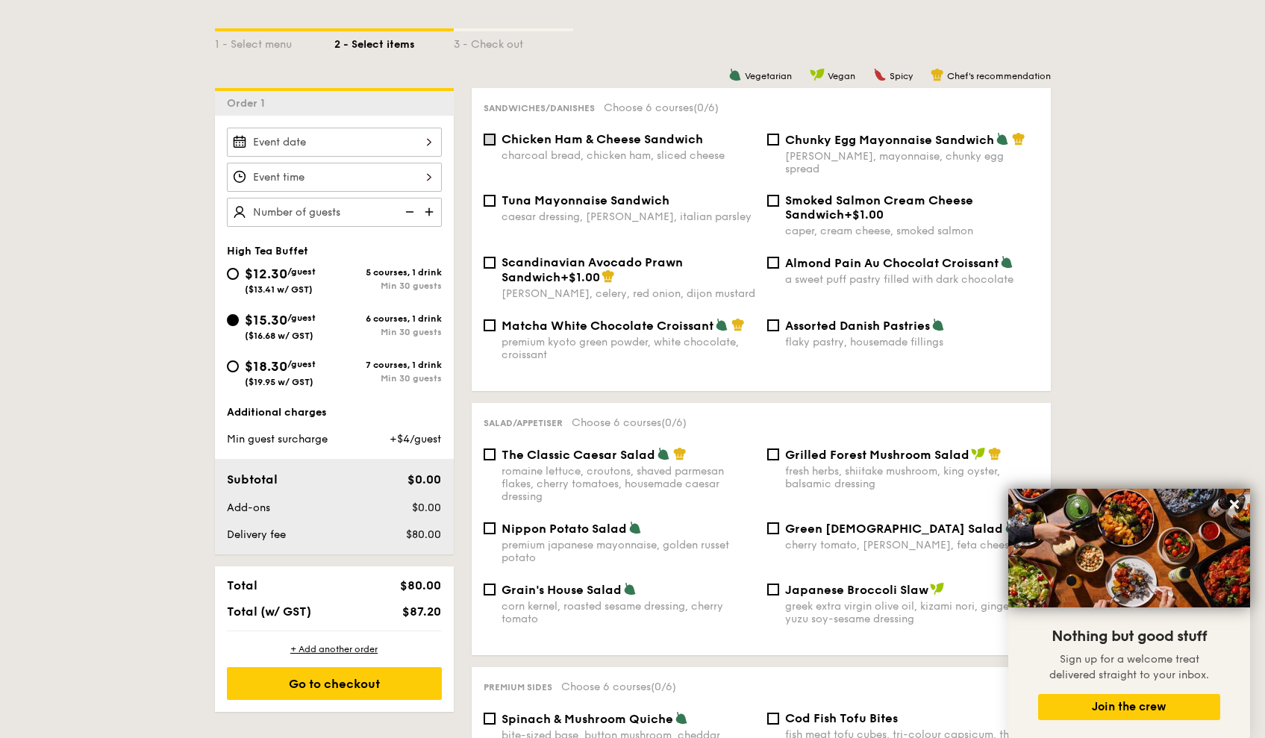
click at [485, 143] on input "Chicken Ham & Cheese Sandwich charcoal bread, chicken ham, sliced cheese" at bounding box center [490, 140] width 12 height 12
checkbox input "true"
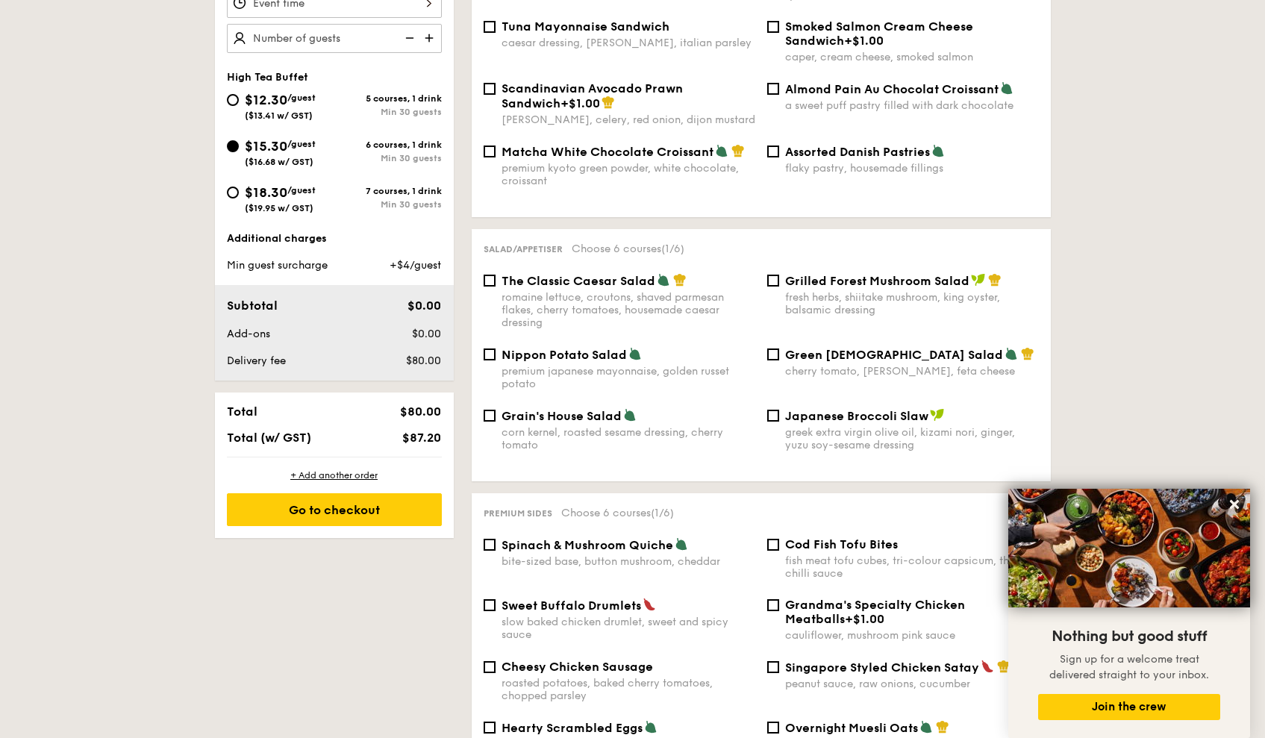
scroll to position [612, 0]
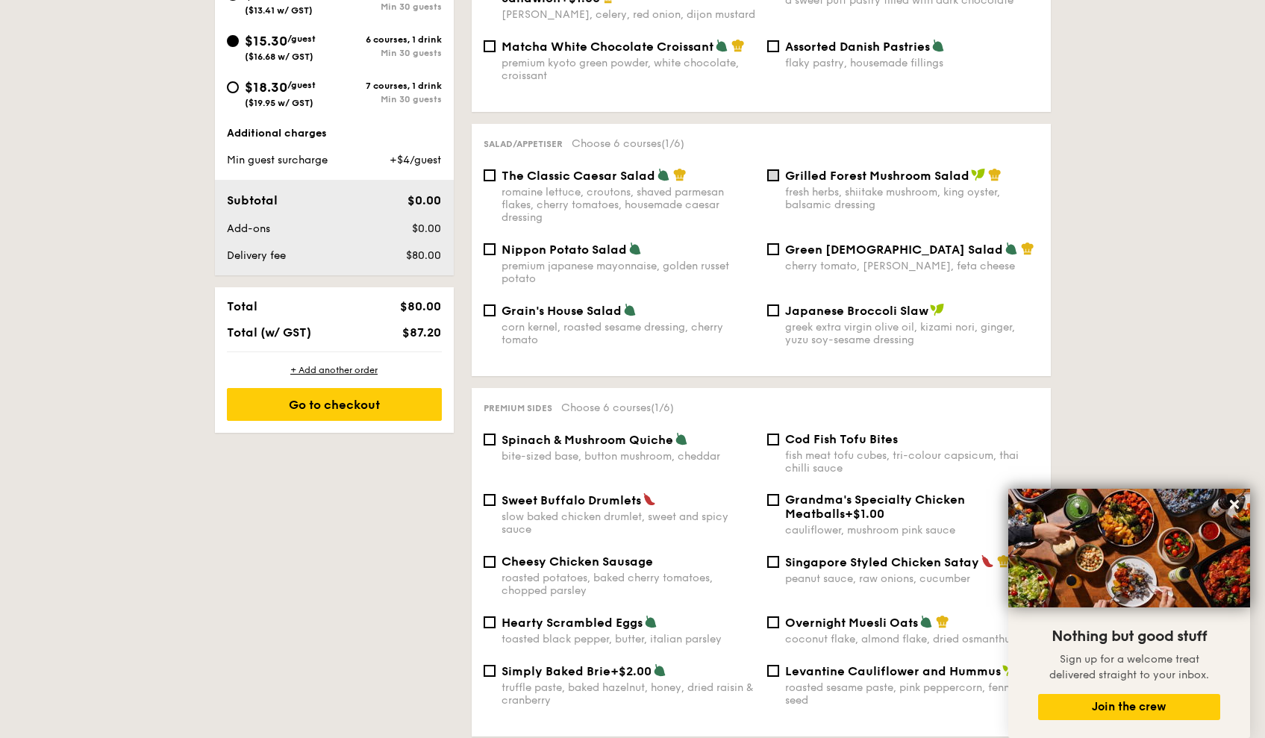
click at [776, 169] on input "Grilled Forest Mushroom Salad fresh herbs, shiitake mushroom, king oyster, bals…" at bounding box center [773, 175] width 12 height 12
checkbox input "true"
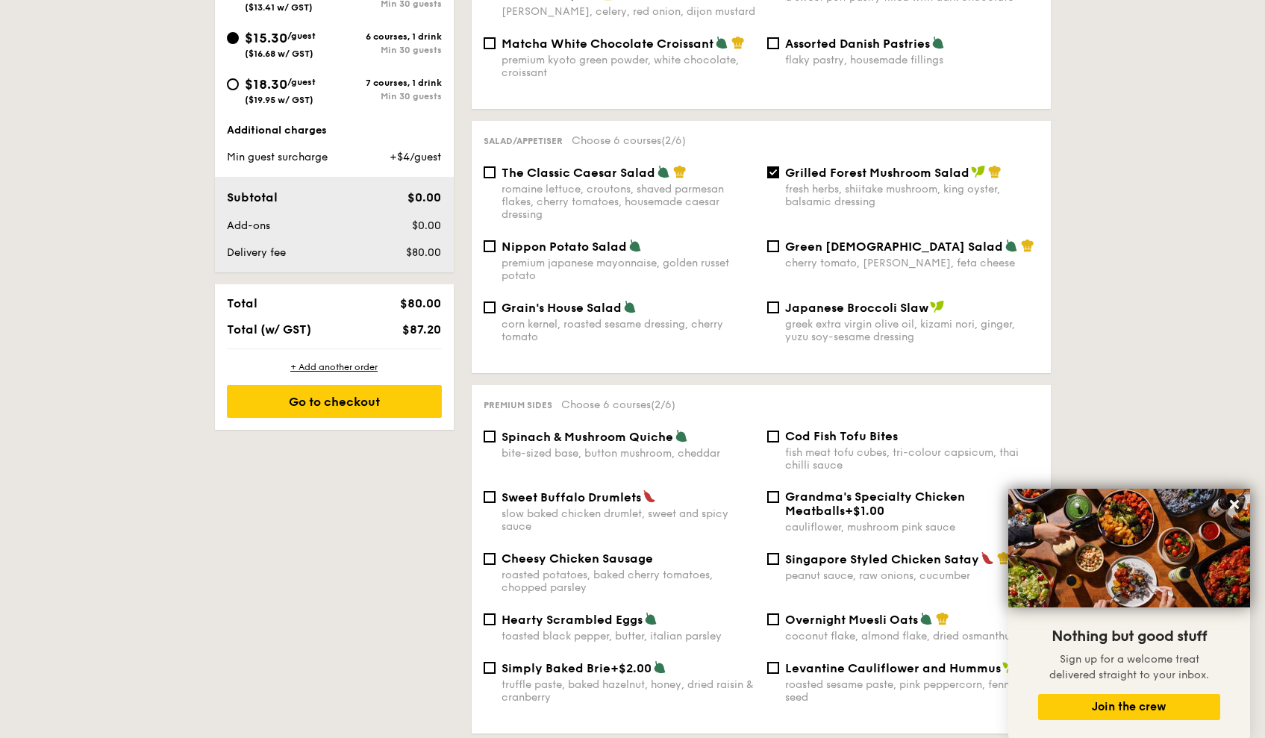
scroll to position [618, 0]
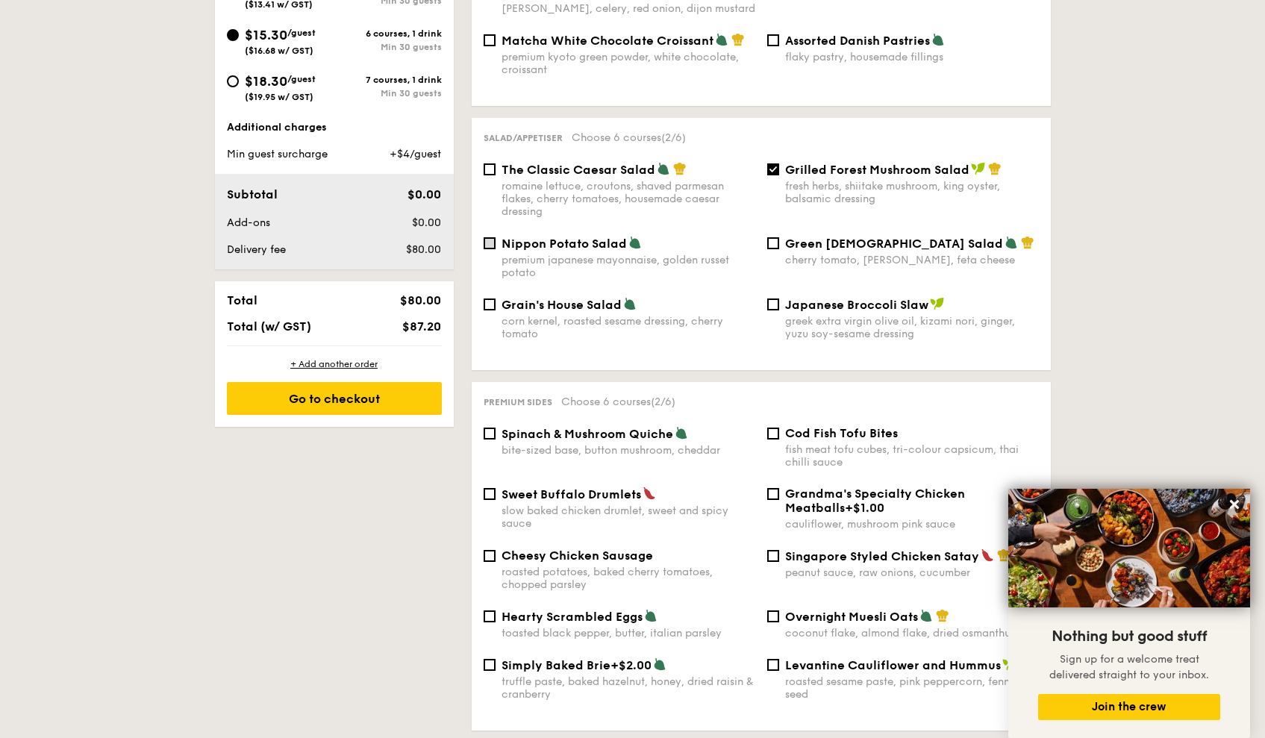
click at [493, 237] on input "Nippon Potato Salad premium japanese mayonnaise, golden russet potato" at bounding box center [490, 243] width 12 height 12
checkbox input "true"
click at [774, 163] on input "Grilled Forest Mushroom Salad fresh herbs, shiitake mushroom, king oyster, bals…" at bounding box center [773, 169] width 12 height 12
checkbox input "false"
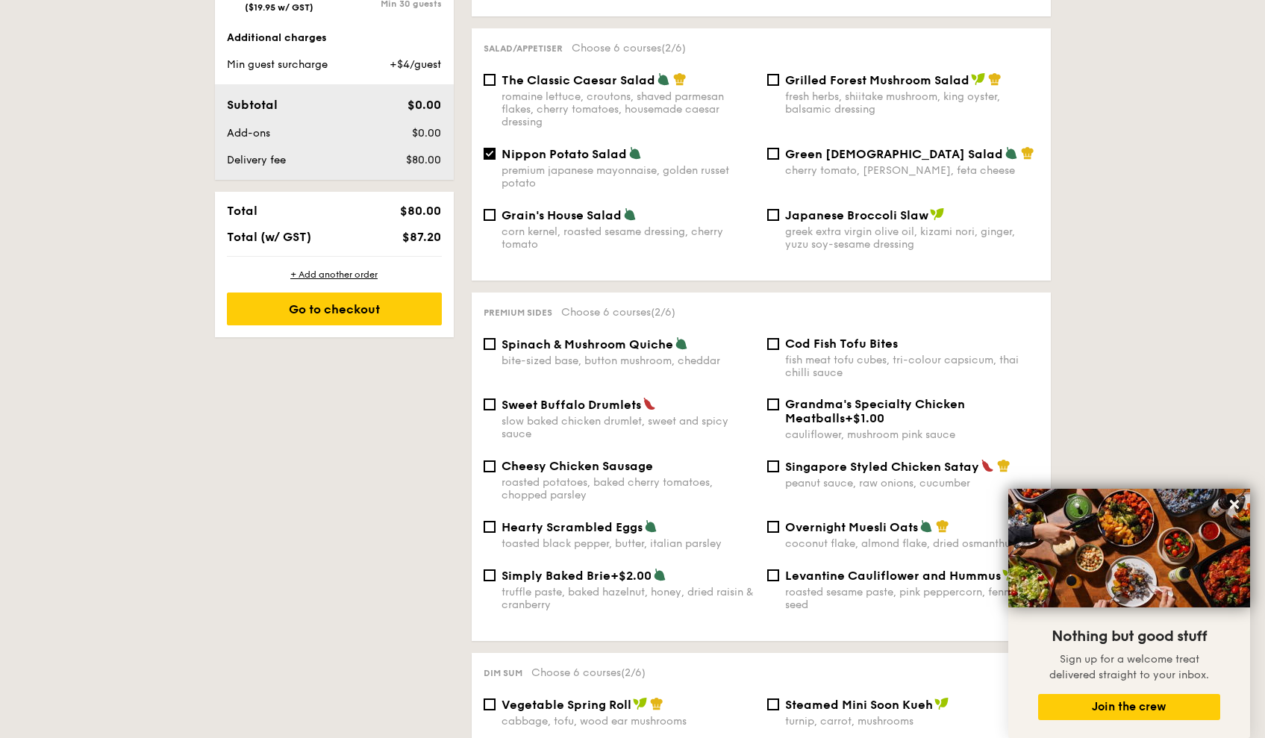
scroll to position [783, 0]
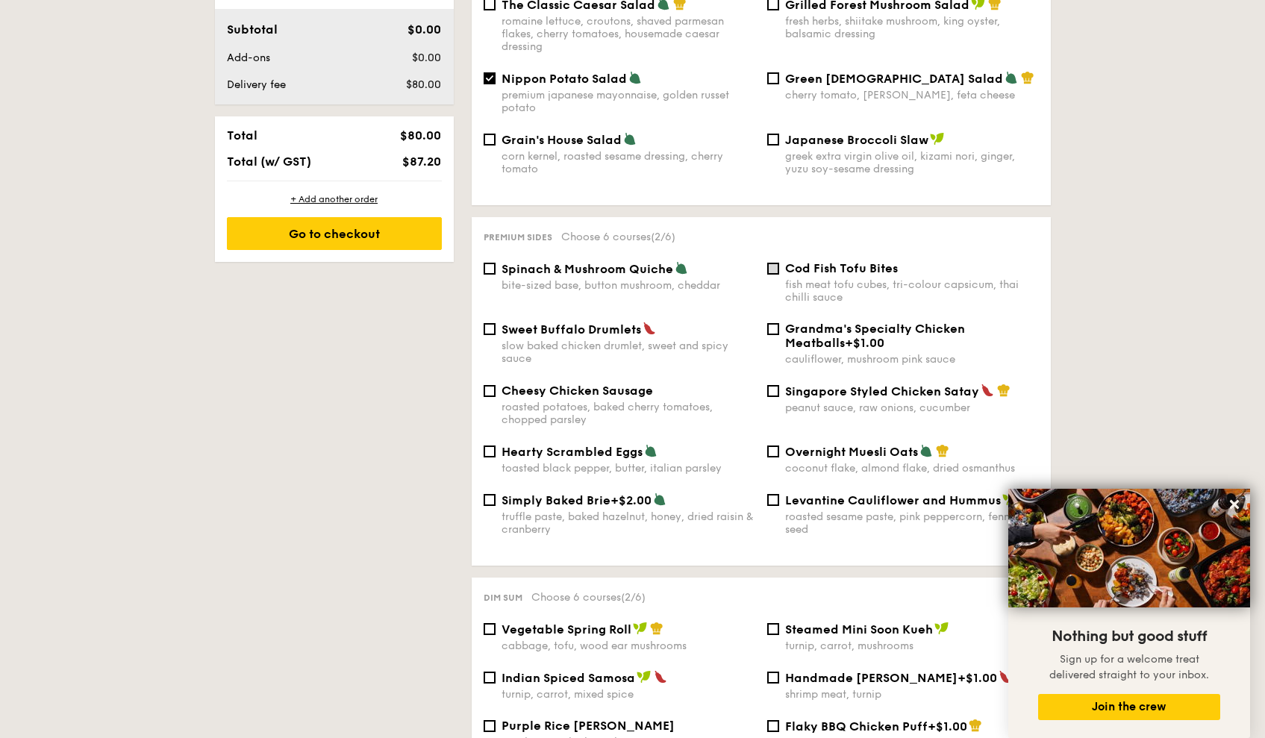
click at [767, 263] on input "Cod Fish Tofu Bites fish meat tofu cubes, tri-colour capsicum, thai chilli sauce" at bounding box center [773, 269] width 12 height 12
checkbox input "true"
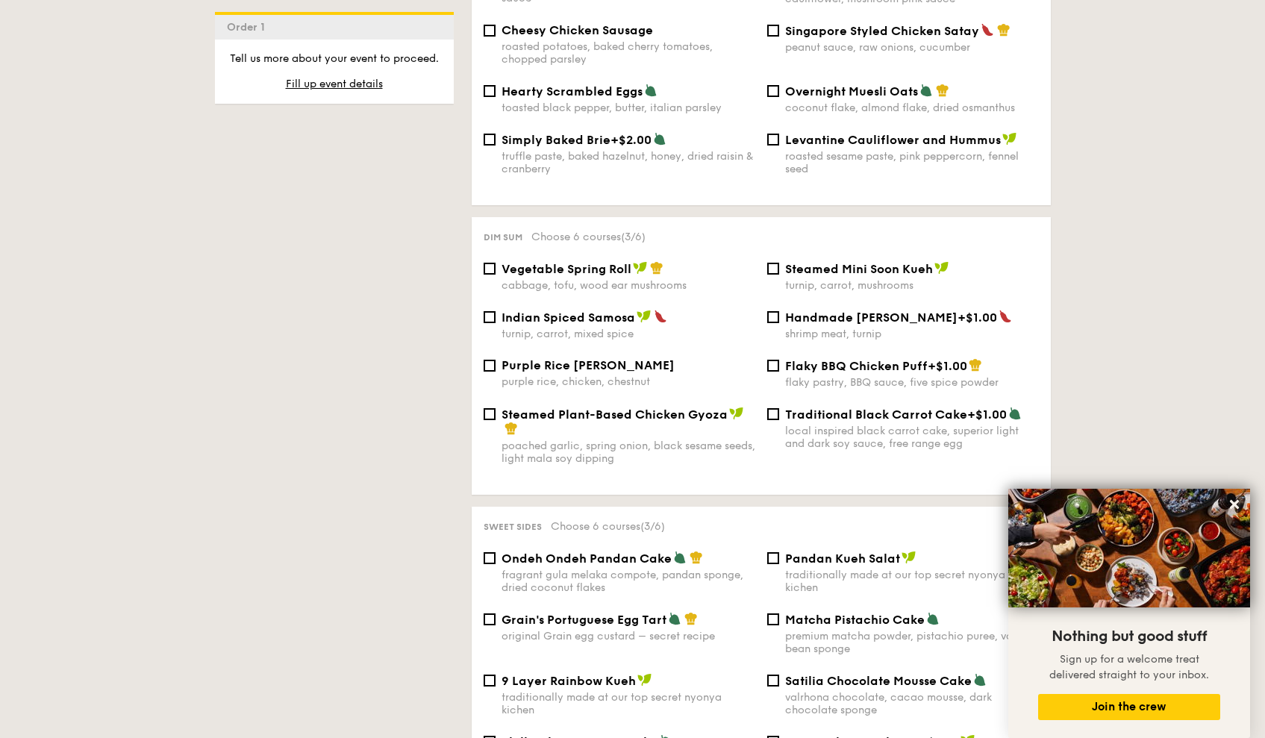
scroll to position [1191, 0]
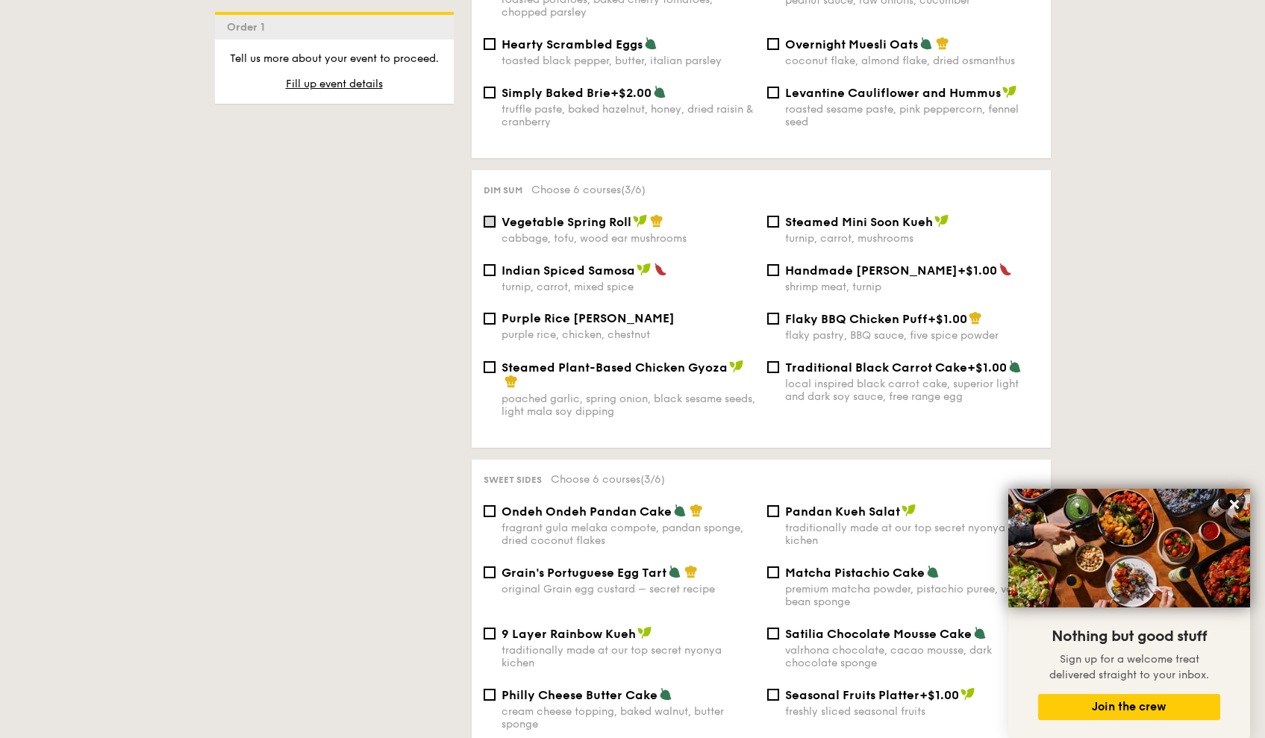
click at [489, 216] on input "Vegetable Spring Roll cabbage, tofu, wood ear mushrooms" at bounding box center [490, 222] width 12 height 12
checkbox input "true"
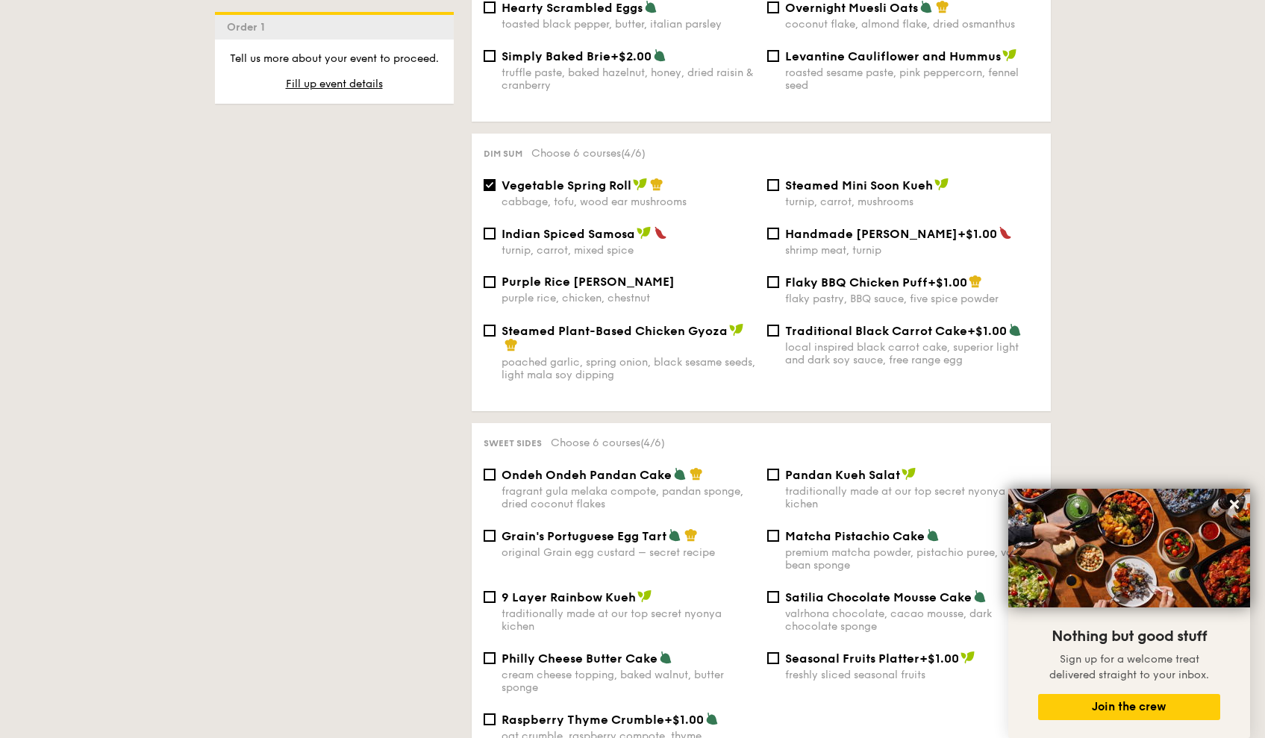
scroll to position [1407, 0]
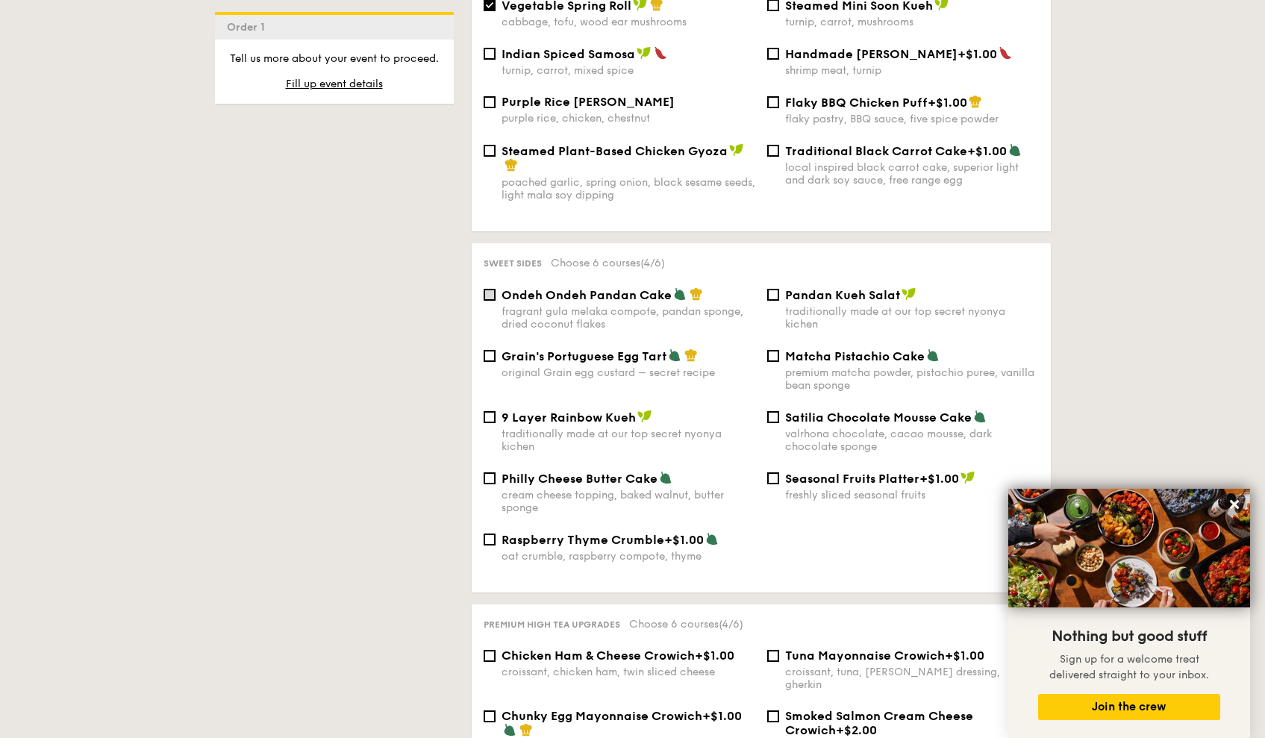
click at [485, 289] on input "Ondeh Ondeh Pandan Cake fragrant [PERSON_NAME] melaka compote, pandan sponge, d…" at bounding box center [490, 295] width 12 height 12
checkbox input "true"
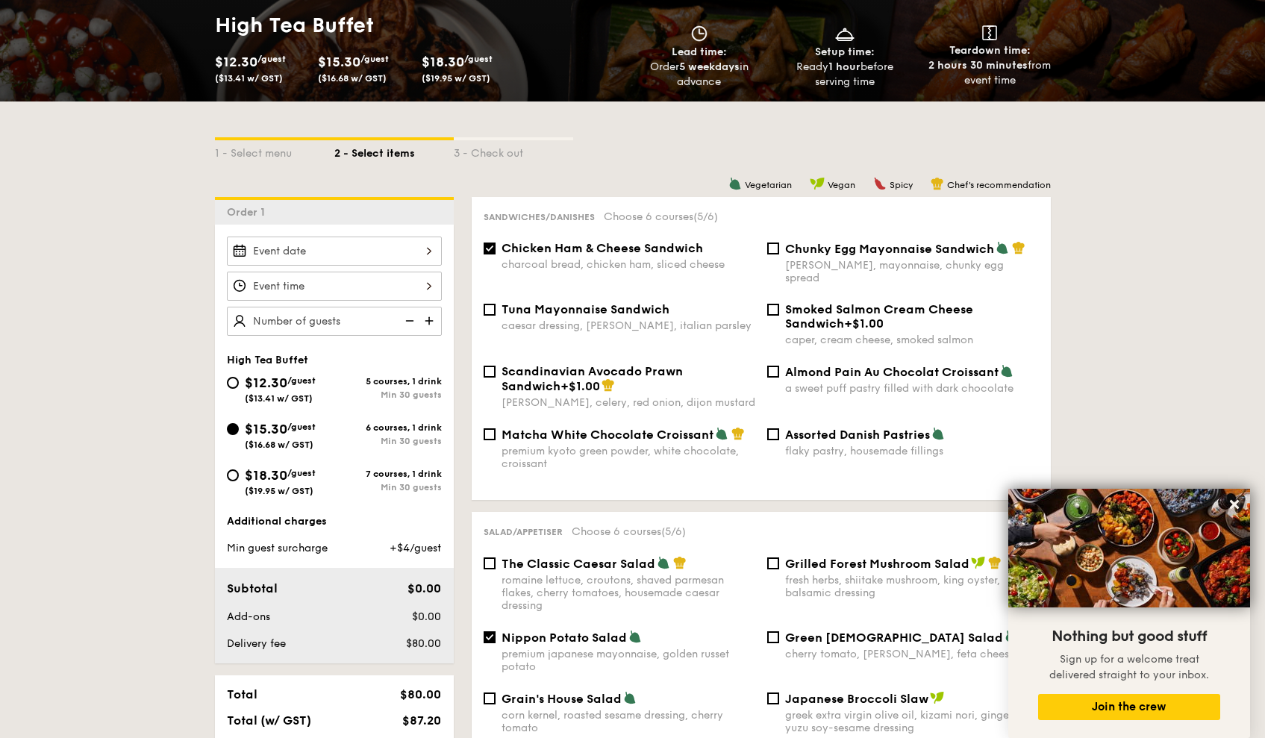
scroll to position [347, 0]
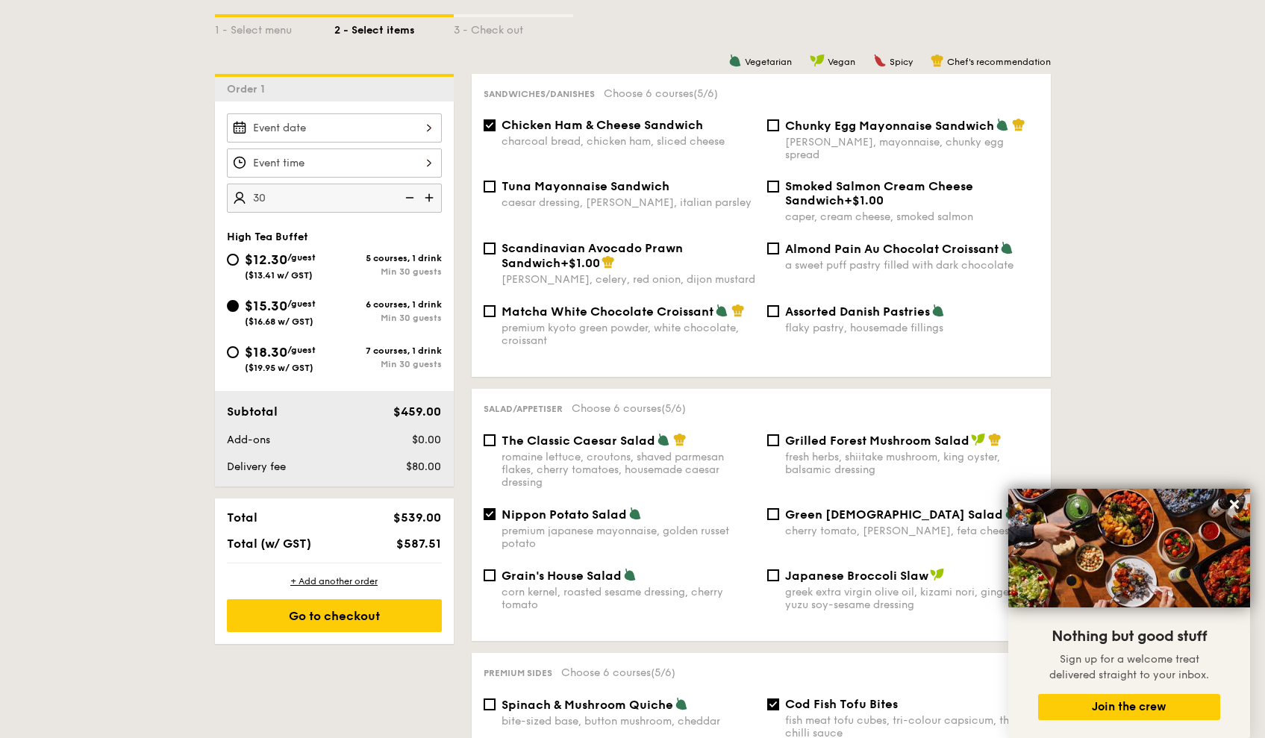
type input "30 guests"
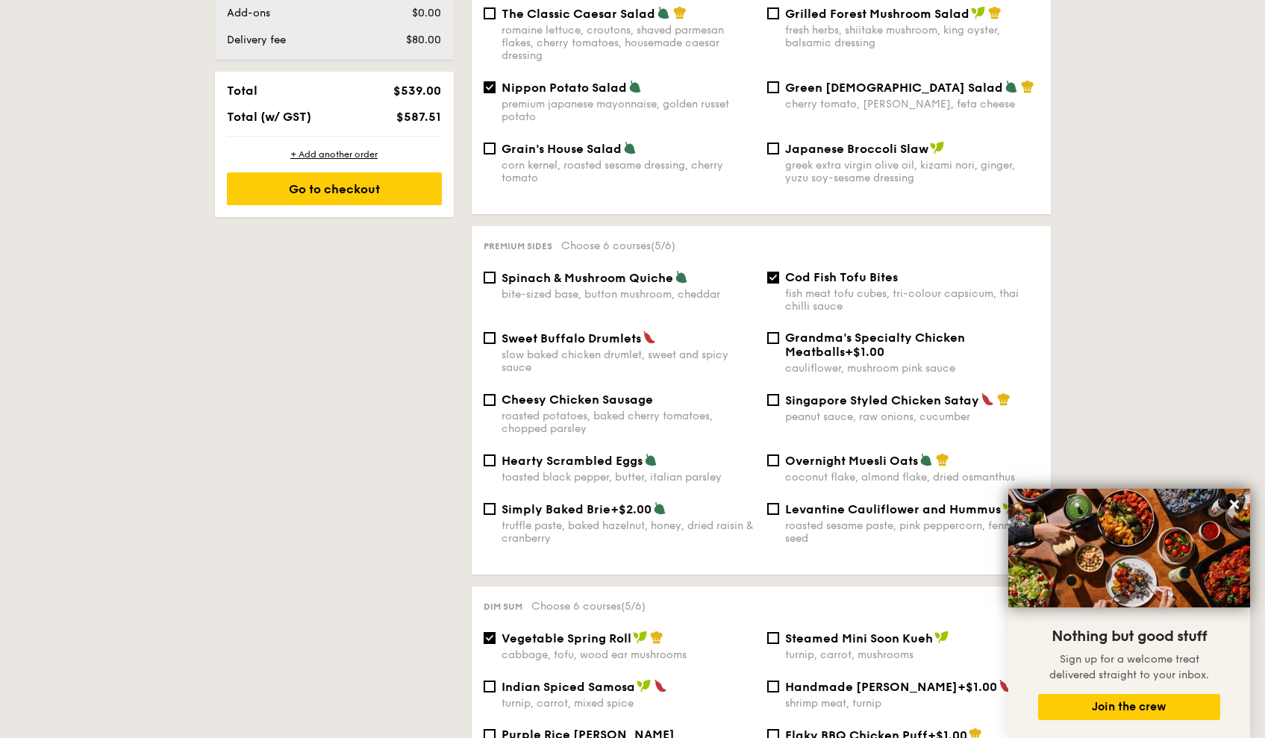
scroll to position [894, 0]
